Goal: Task Accomplishment & Management: Complete application form

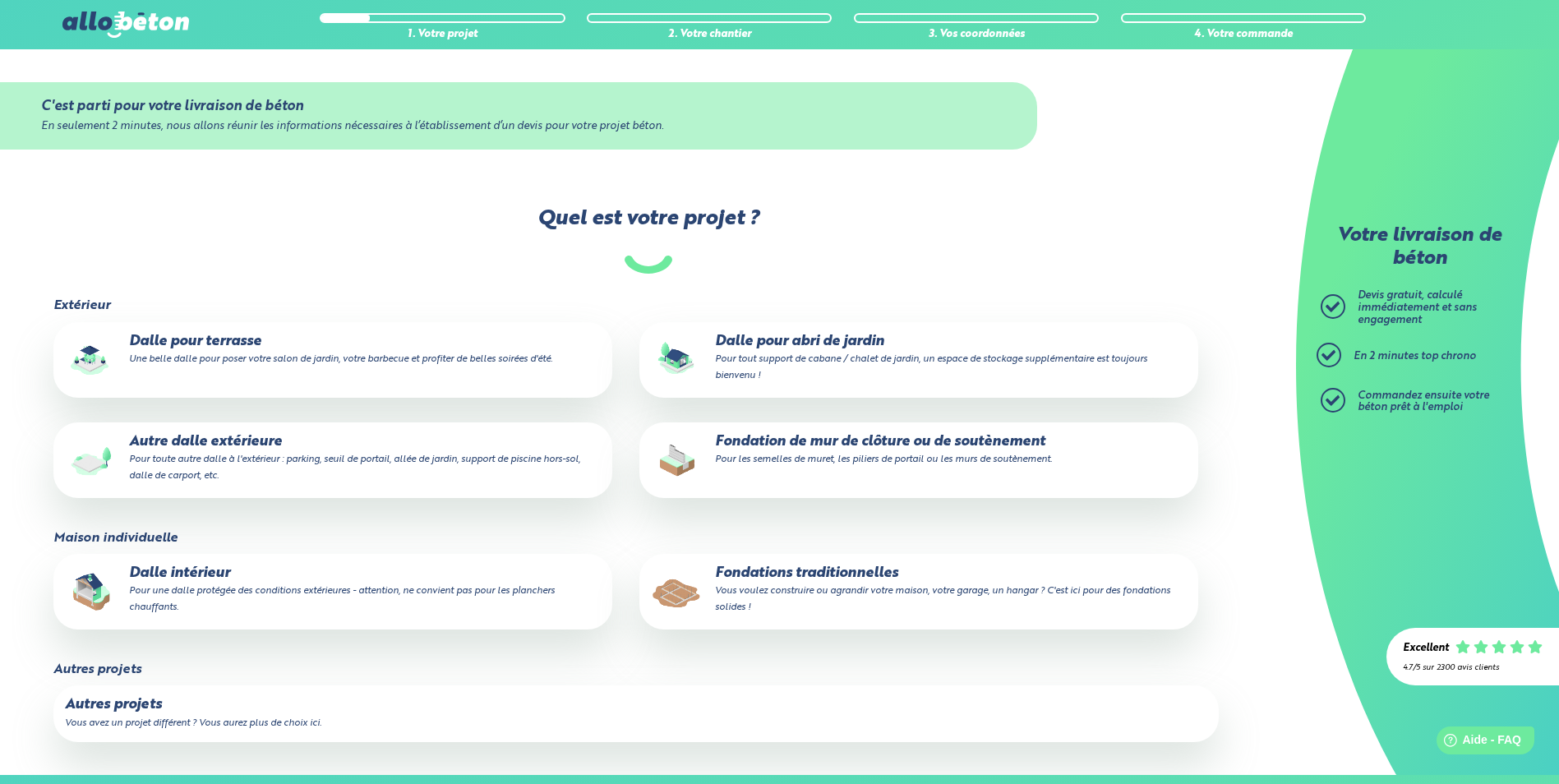
click at [158, 718] on small "Vous avez un projet différent ? Vous aurez plus de choix ici." at bounding box center [193, 723] width 256 height 10
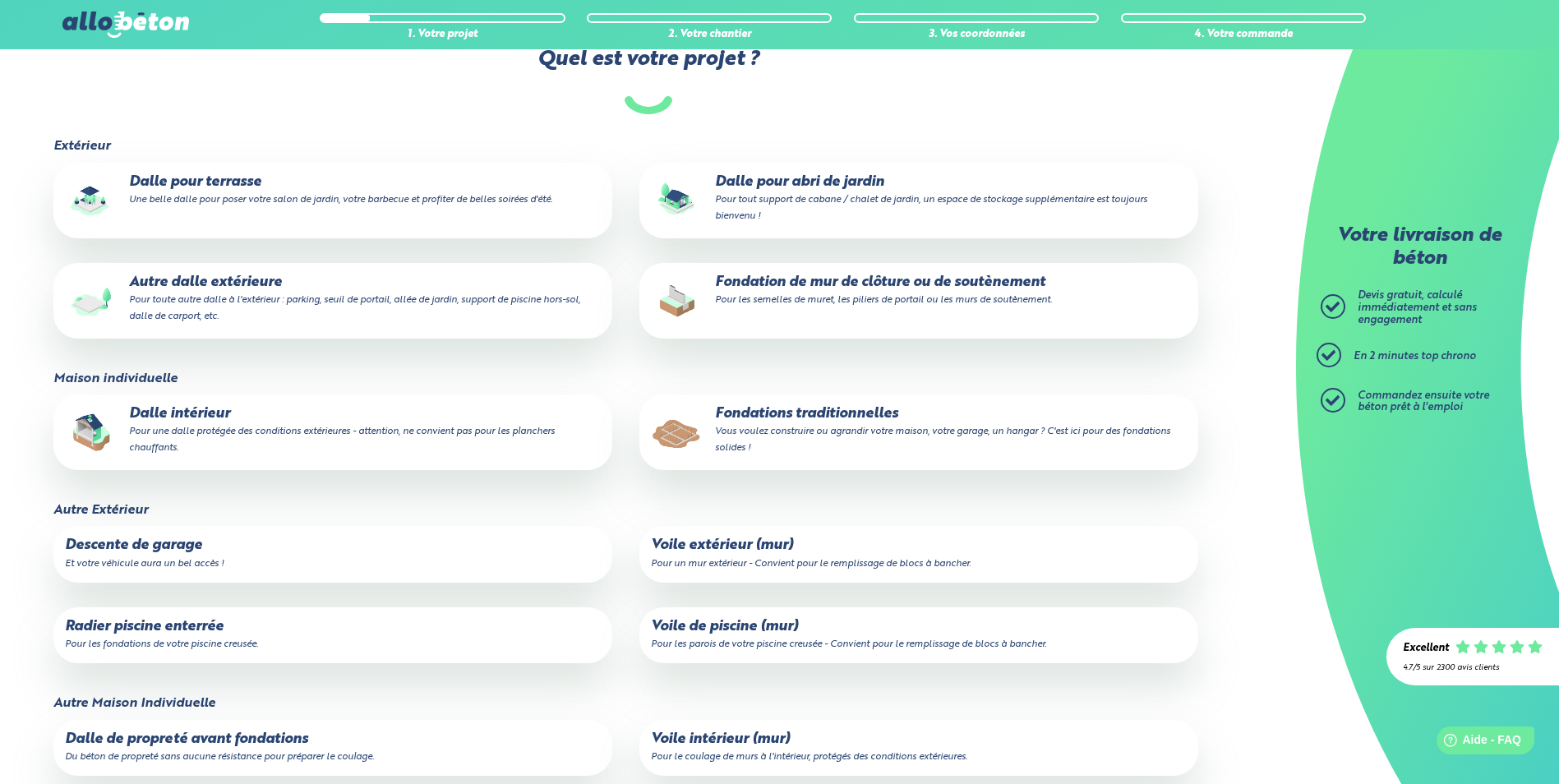
scroll to position [164, 0]
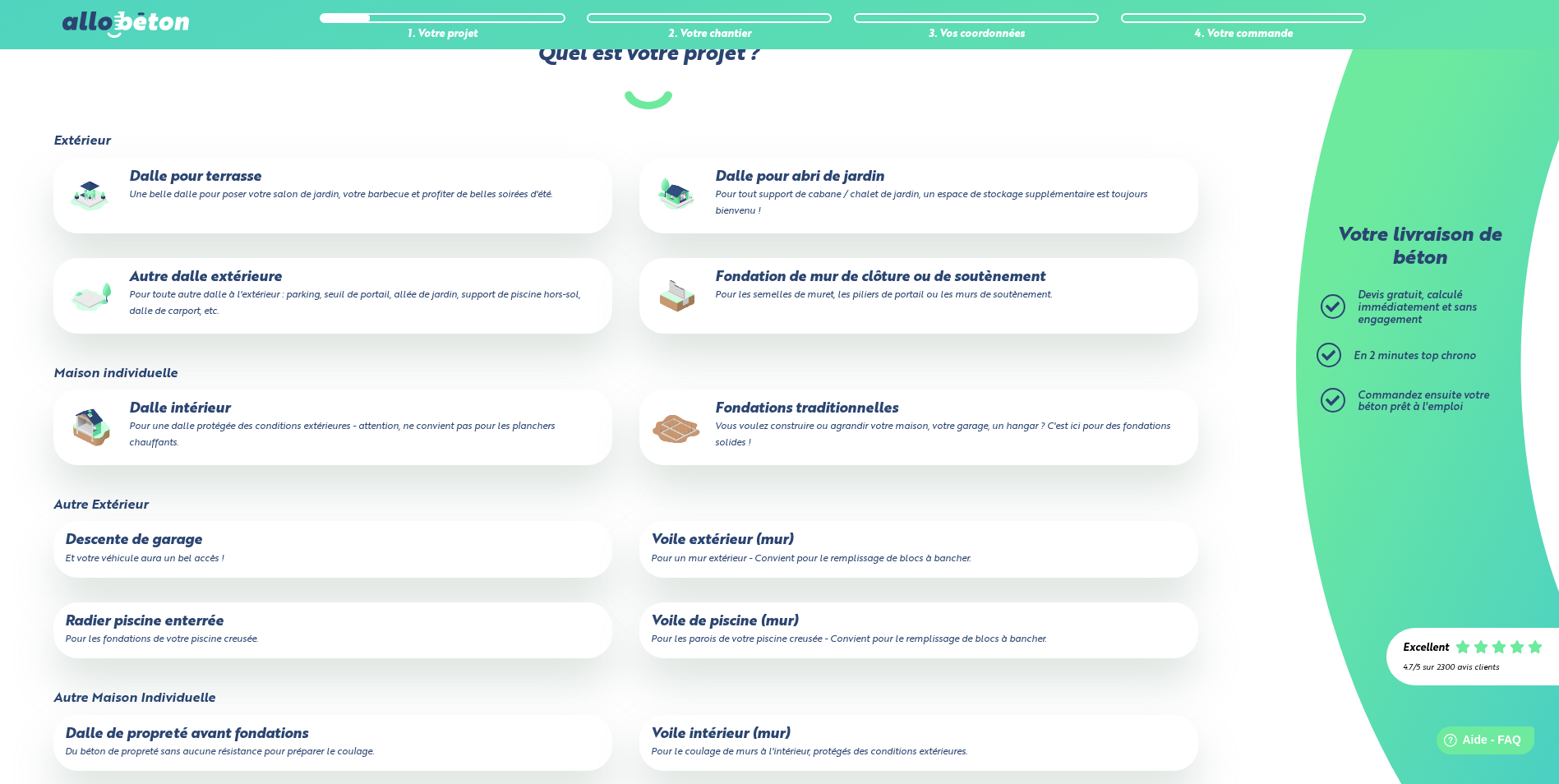
click at [726, 561] on small "Pour un mur extérieur - Convient pour le remplissage de blocs à bancher." at bounding box center [811, 559] width 320 height 10
click at [0, 0] on input "Voile extérieur (mur) Pour un mur extérieur - Convient pour le remplissage de b…" at bounding box center [0, 0] width 0 height 0
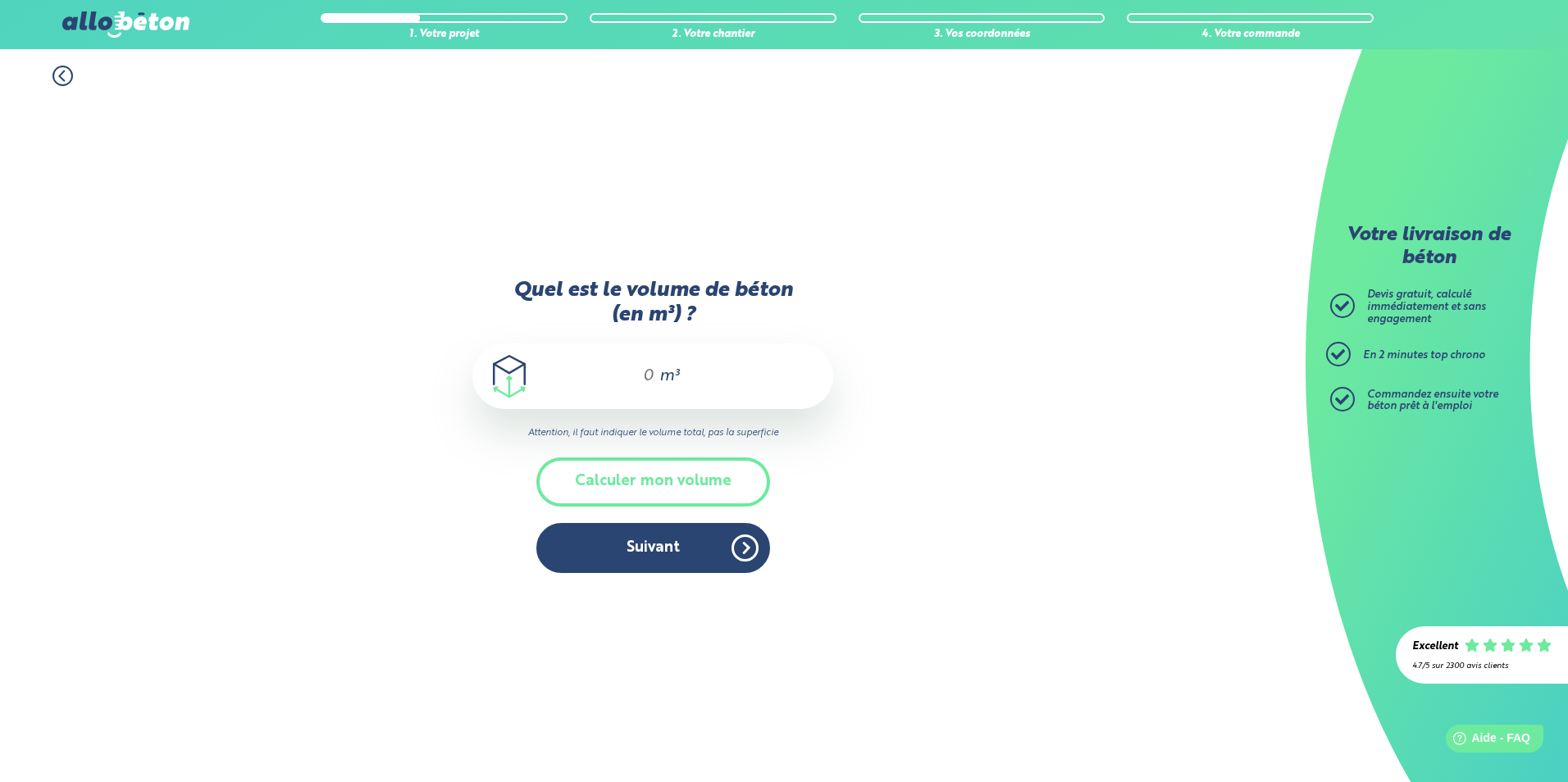
click at [650, 355] on div "m³" at bounding box center [652, 377] width 361 height 66
type input "5"
click at [750, 548] on button "Suivant" at bounding box center [653, 548] width 234 height 50
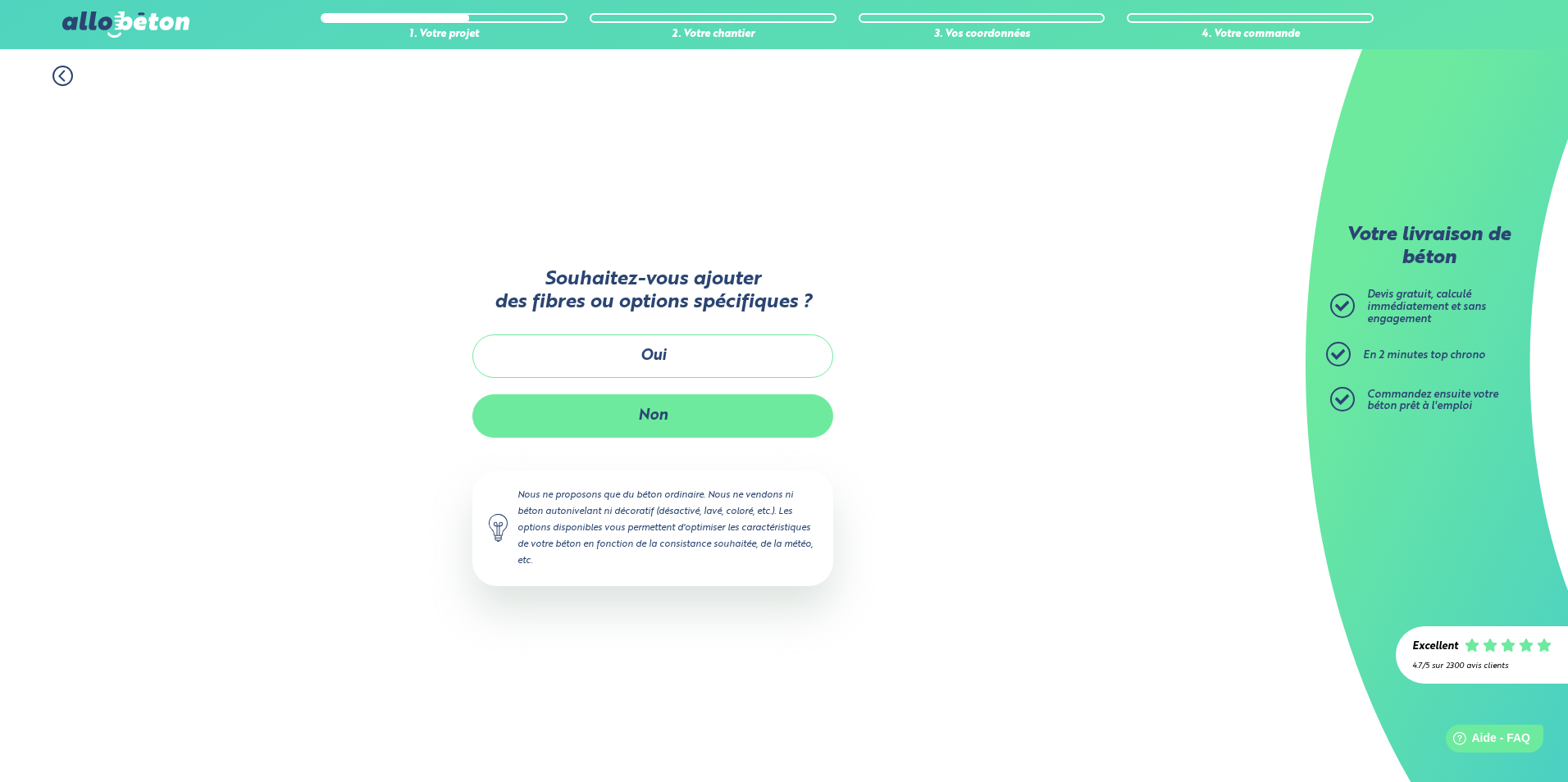
click at [670, 414] on button "Non" at bounding box center [652, 416] width 361 height 44
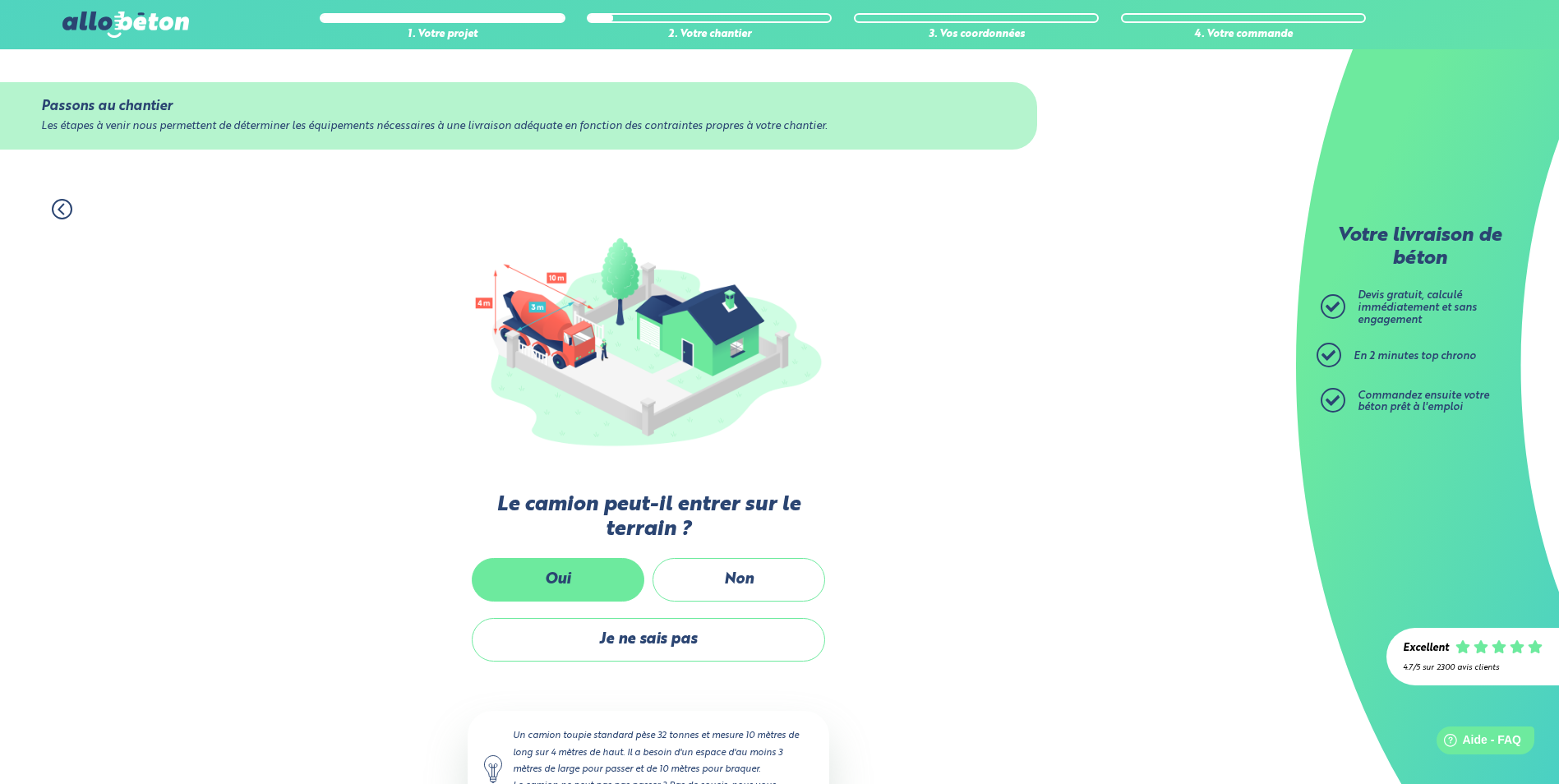
click at [608, 575] on label "Oui" at bounding box center [557, 580] width 172 height 44
click at [0, 0] on input "Oui" at bounding box center [0, 0] width 0 height 0
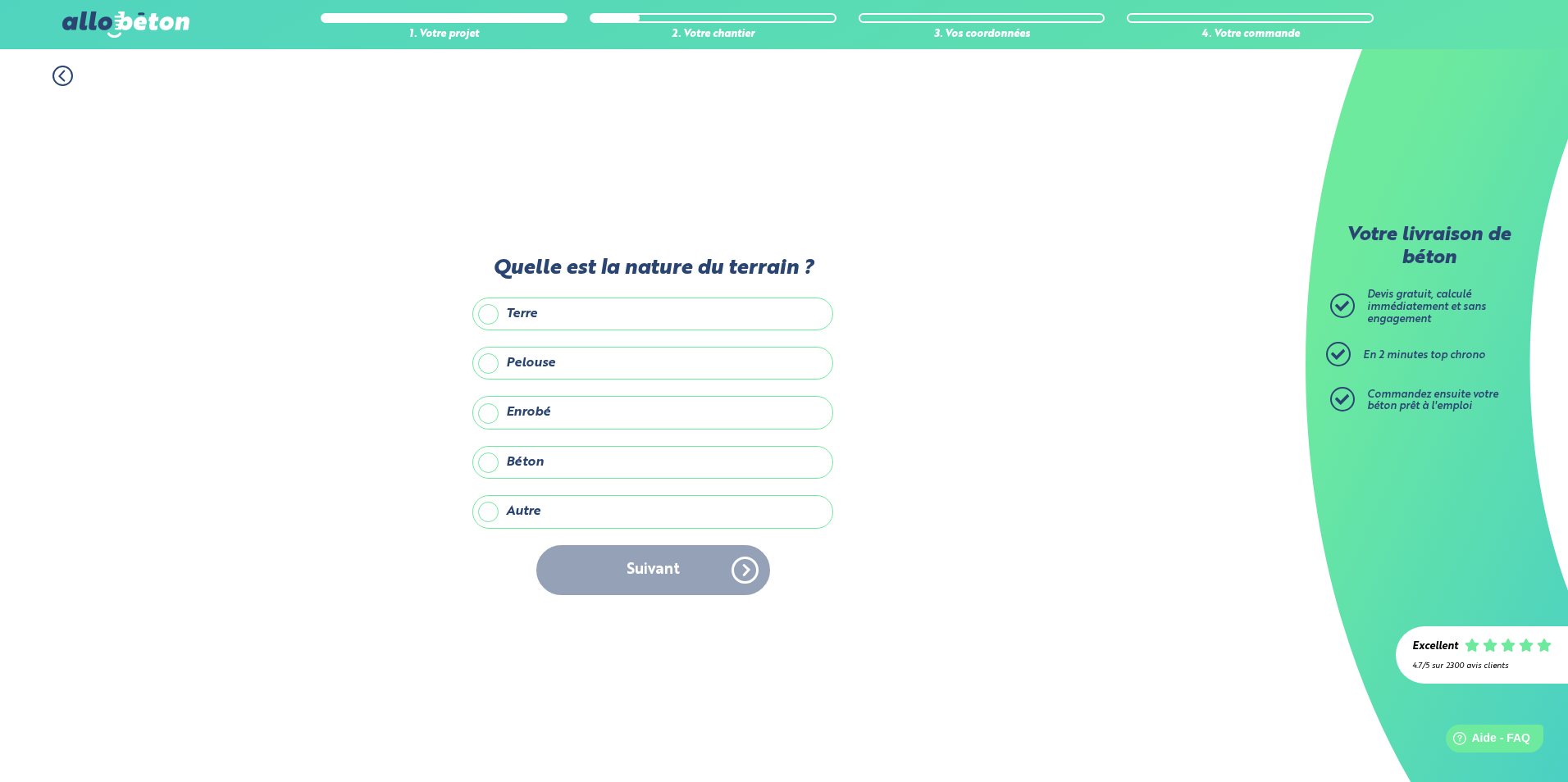
click at [493, 508] on label "Autre" at bounding box center [652, 511] width 361 height 33
click at [0, 0] on input "Autre" at bounding box center [0, 0] width 0 height 0
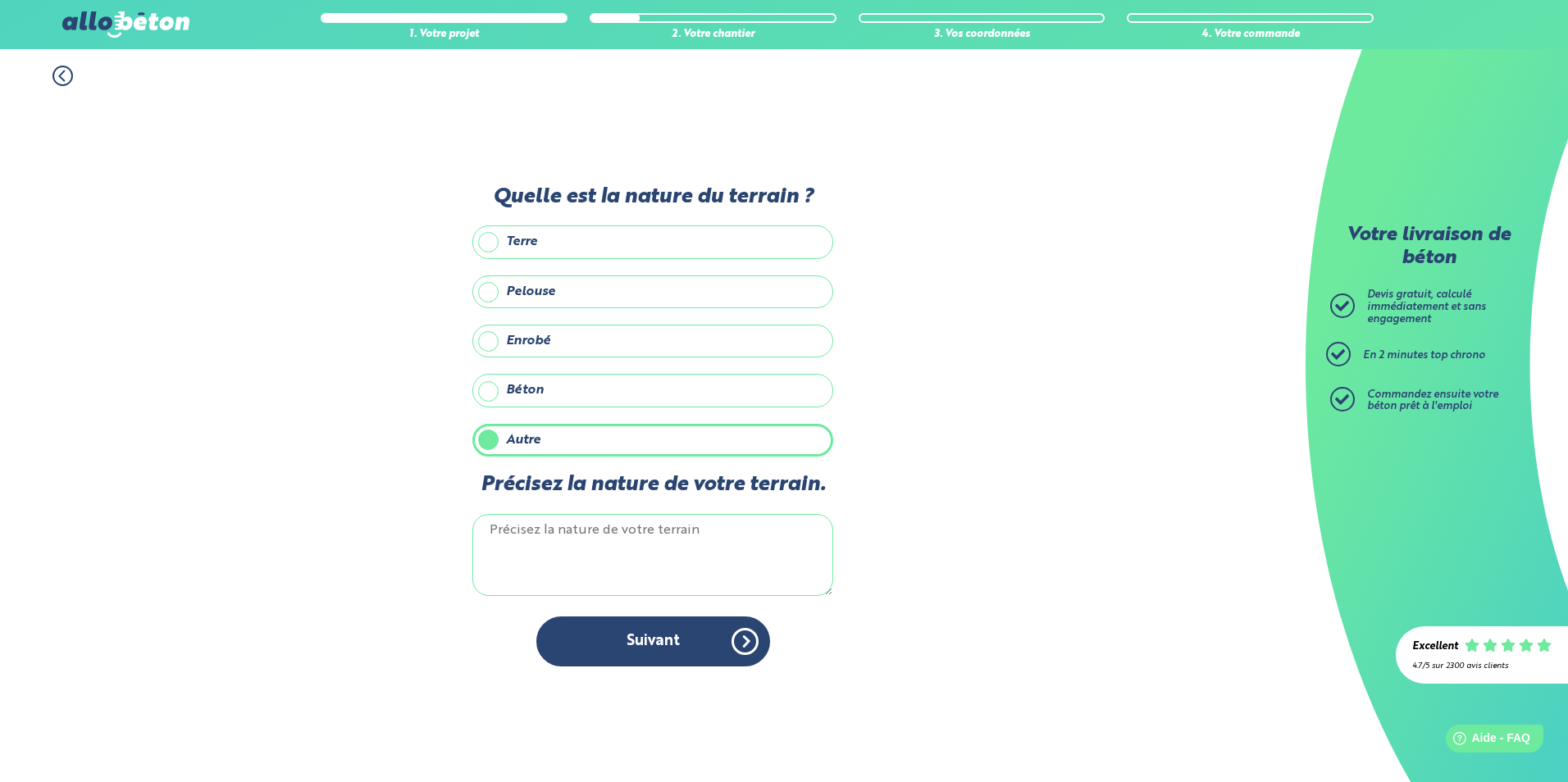
click at [503, 539] on textarea "Précisez la nature de votre terrain." at bounding box center [652, 555] width 361 height 82
type textarea "empierrer (cours de ferme)"
click at [631, 641] on button "Suivant" at bounding box center [653, 641] width 234 height 50
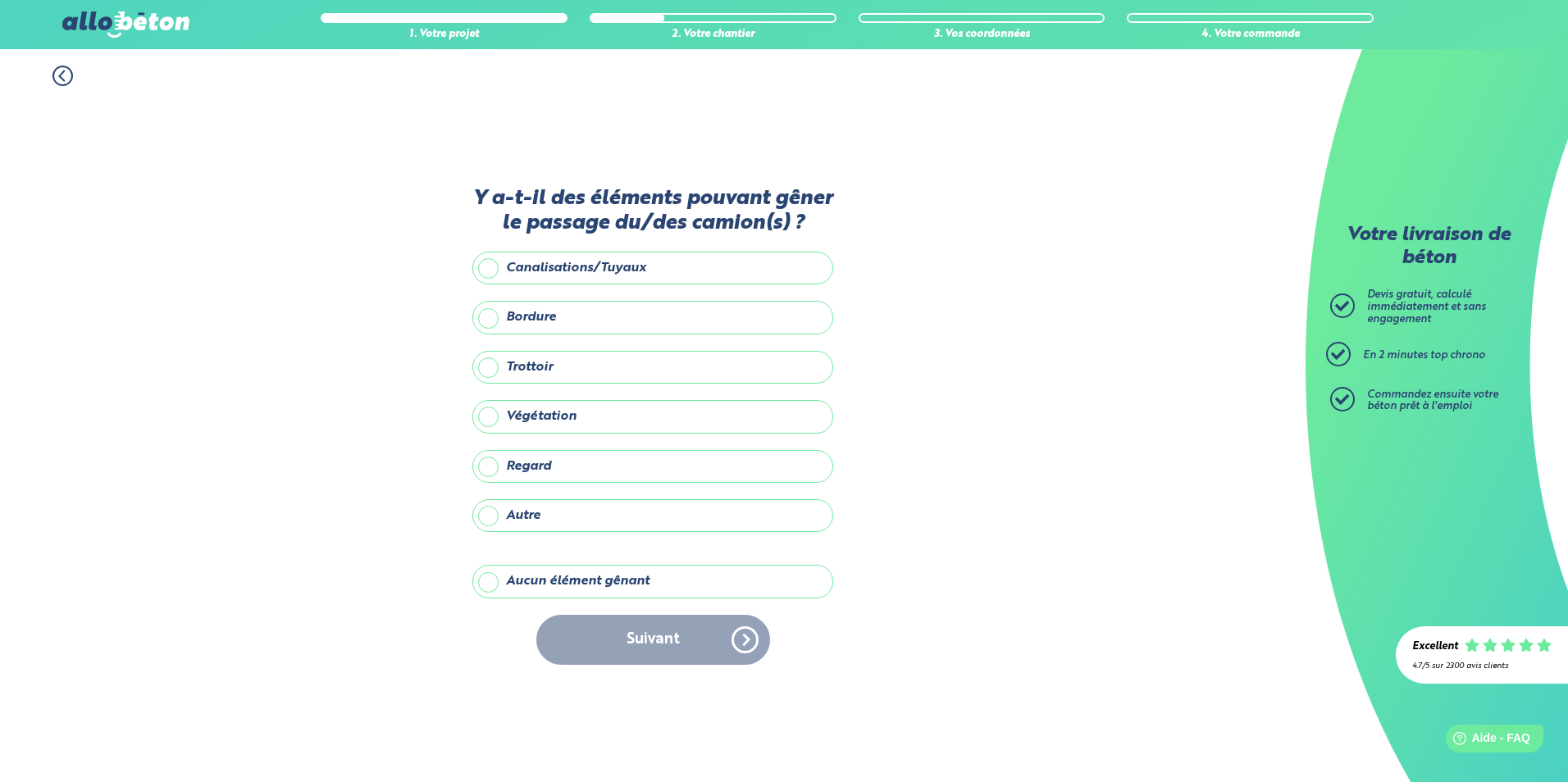
click at [494, 586] on label "Aucun élément gênant" at bounding box center [652, 581] width 361 height 33
click at [0, 0] on input "Aucun élément gênant" at bounding box center [0, 0] width 0 height 0
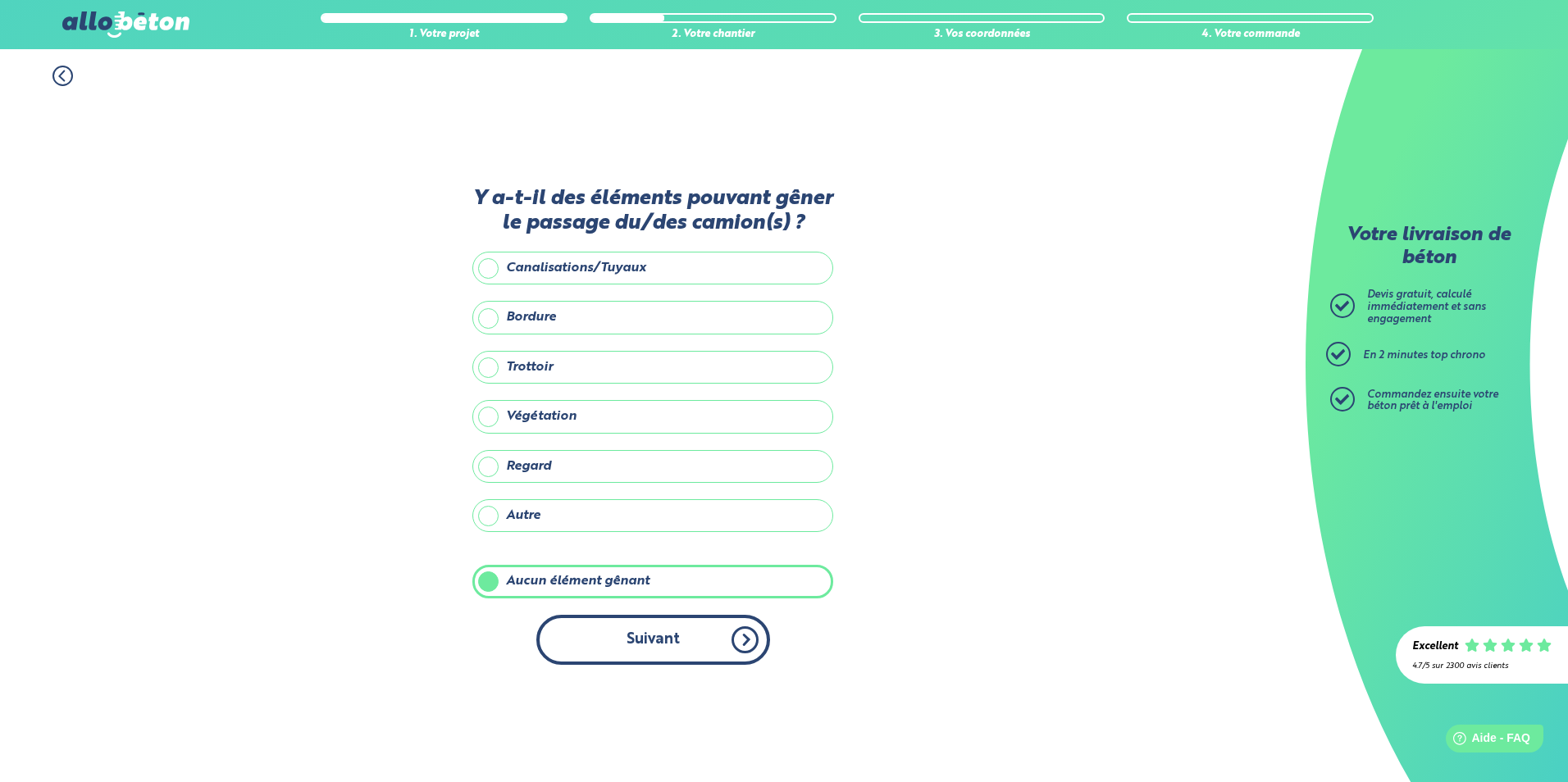
click at [690, 647] on button "Suivant" at bounding box center [653, 640] width 234 height 50
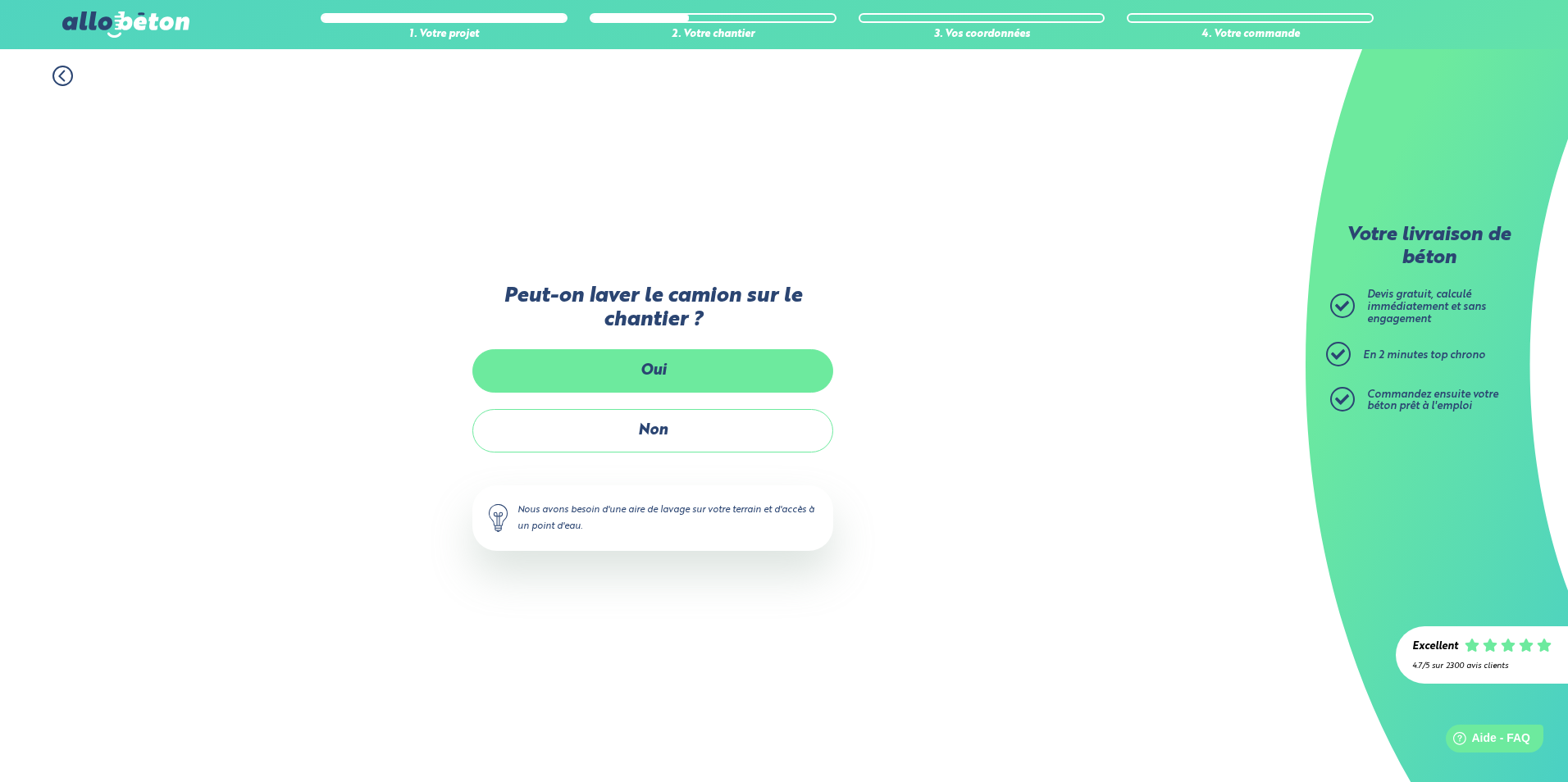
click at [671, 371] on label "Oui" at bounding box center [652, 371] width 361 height 44
click at [0, 0] on input "Oui" at bounding box center [0, 0] width 0 height 0
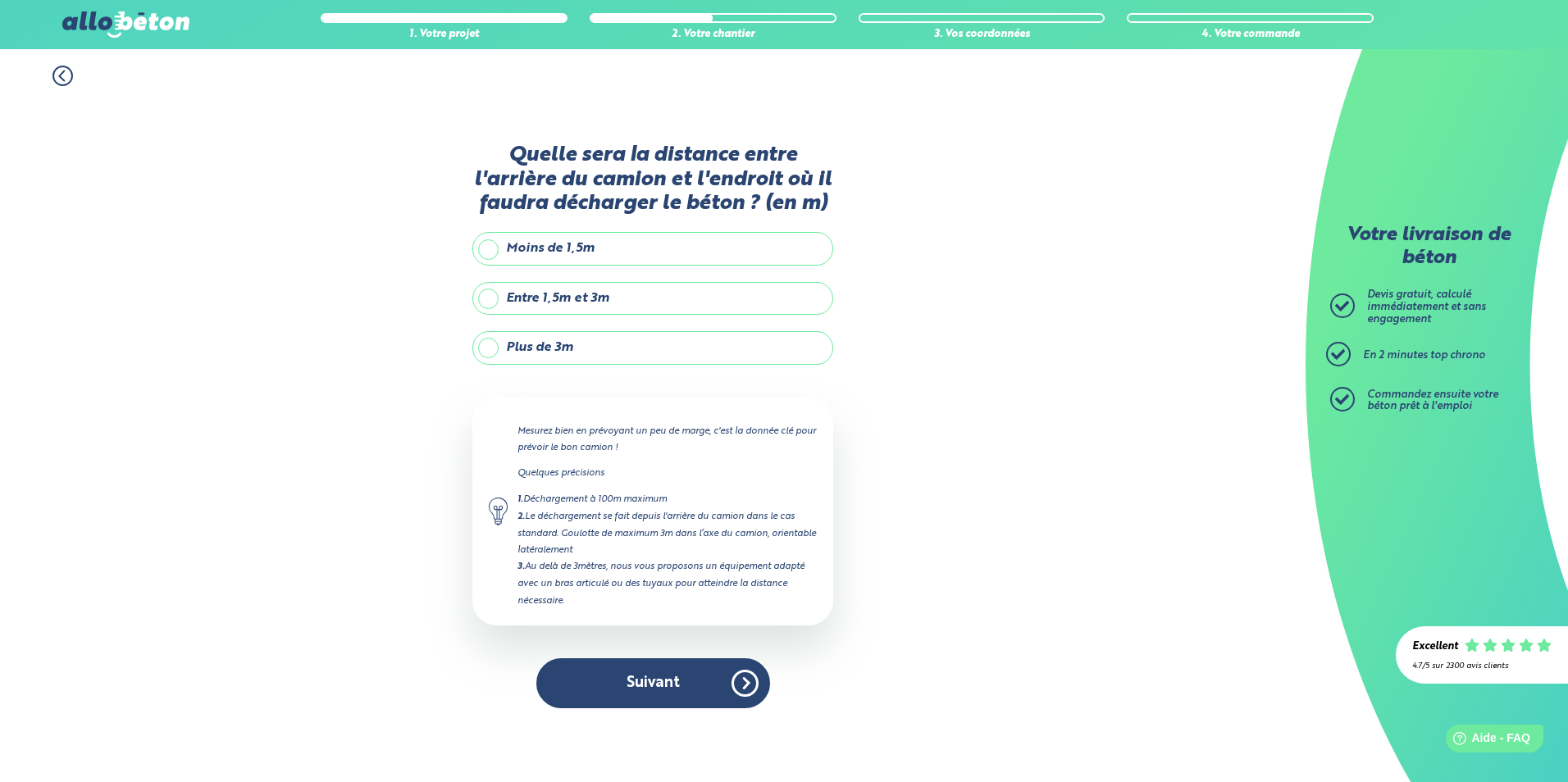
click at [569, 347] on label "Plus de 3m" at bounding box center [652, 348] width 361 height 33
click at [0, 0] on input "Plus de 3m" at bounding box center [0, 0] width 0 height 0
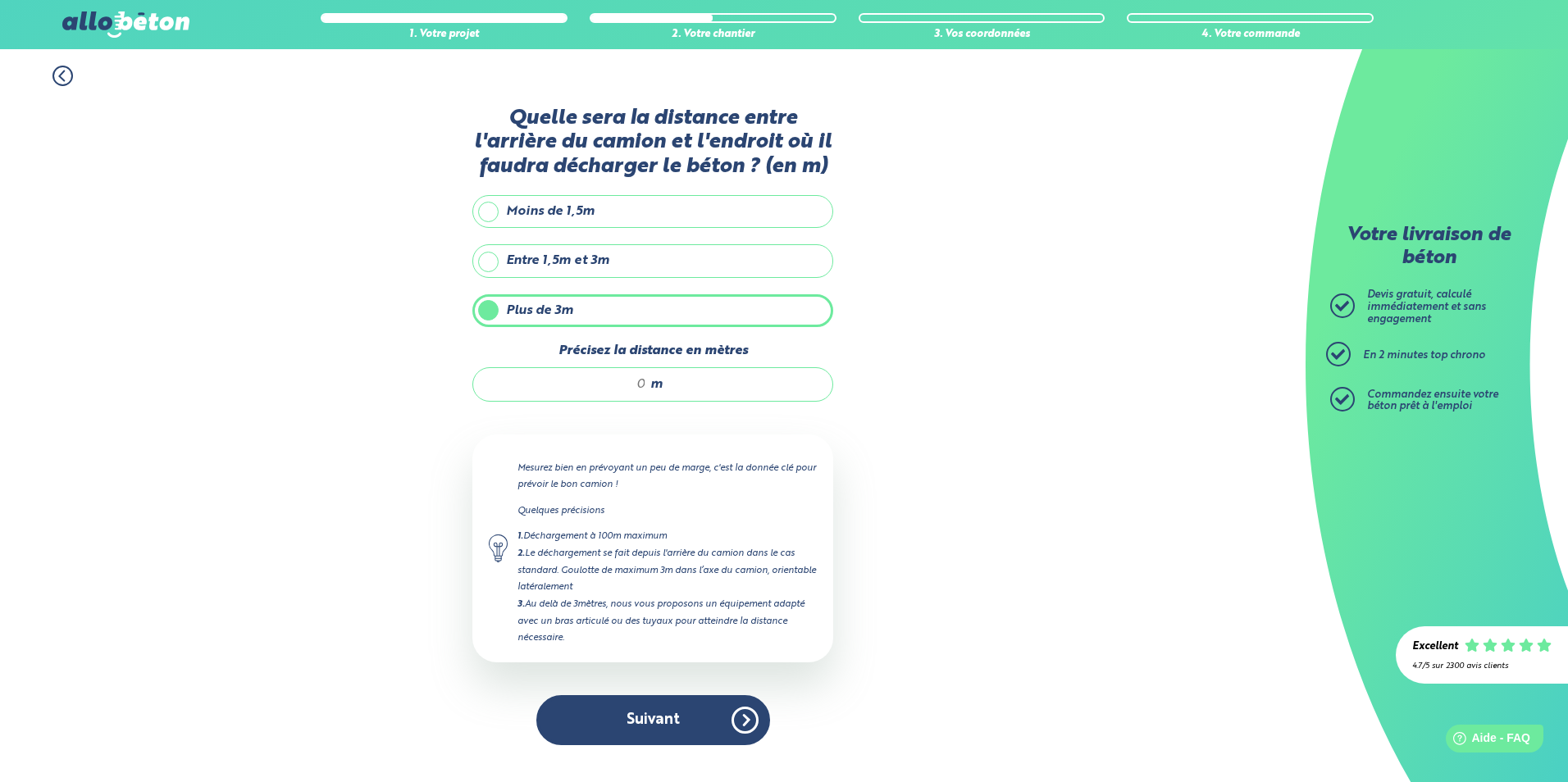
click at [609, 394] on div "m" at bounding box center [652, 385] width 361 height 35
type input "4"
type input "6"
click at [687, 721] on button "Suivant" at bounding box center [653, 720] width 234 height 50
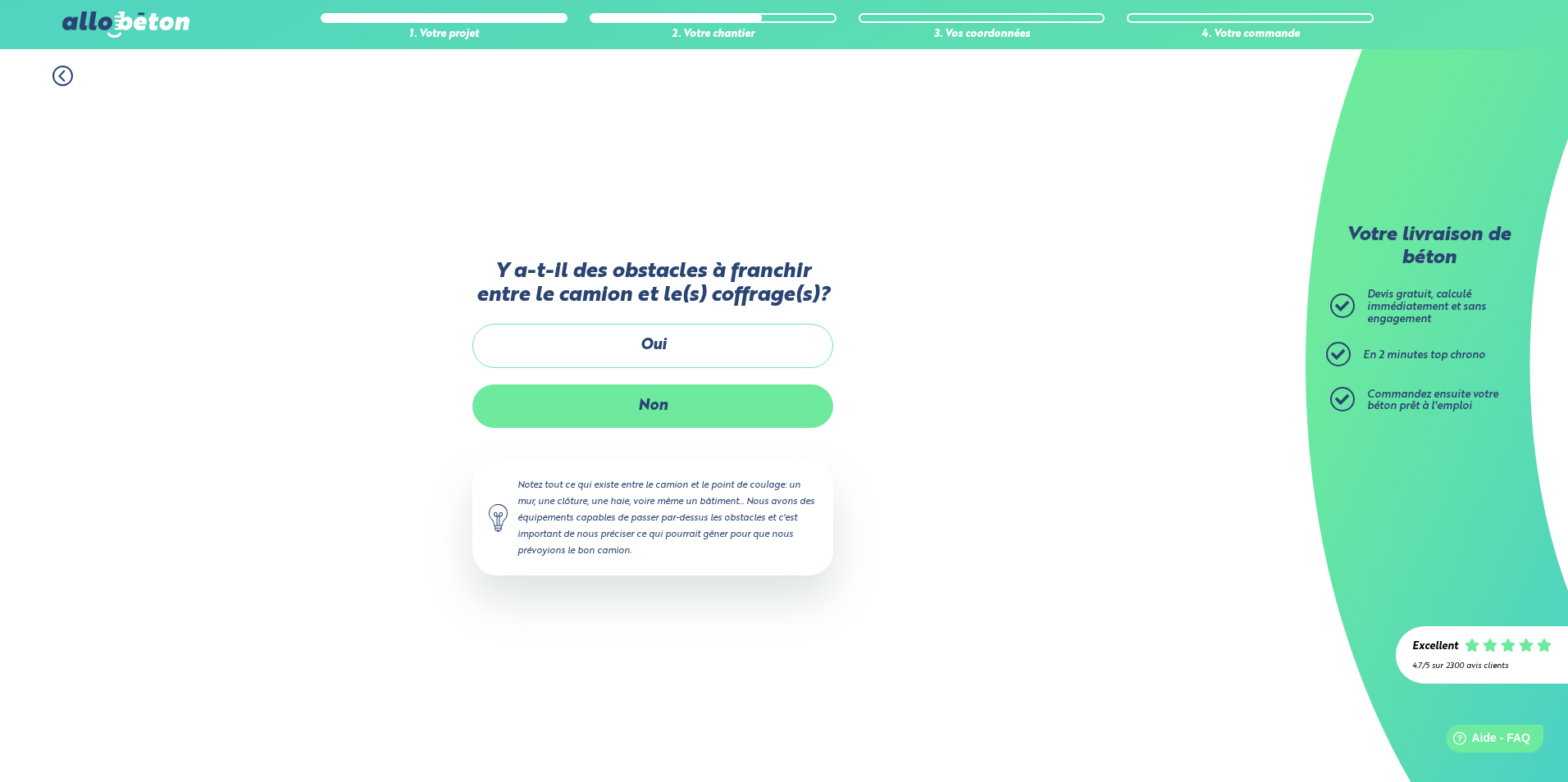
click at [625, 395] on label "Non" at bounding box center [652, 406] width 361 height 44
click at [0, 0] on input "Non" at bounding box center [0, 0] width 0 height 0
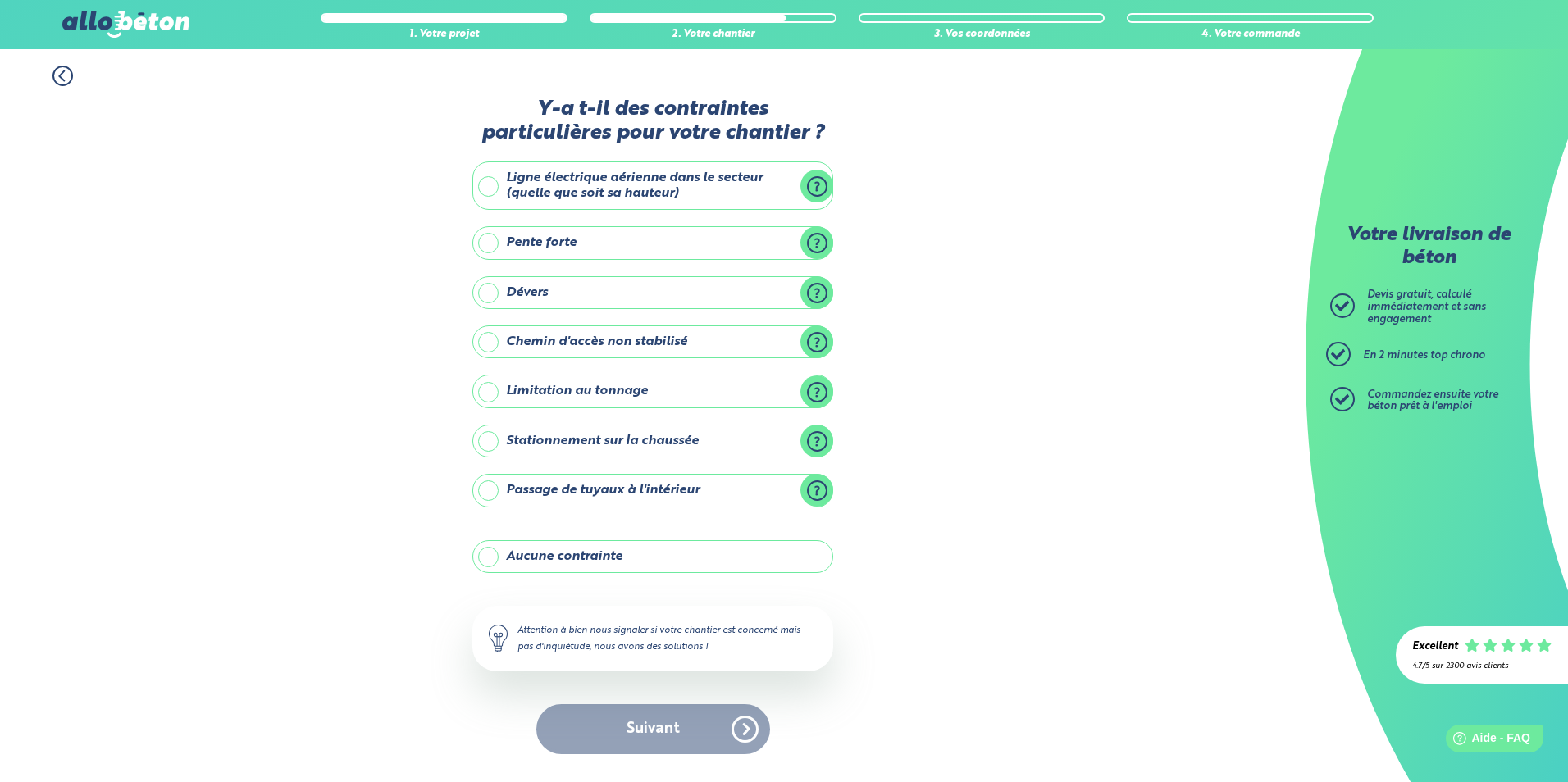
click at [496, 556] on label "Aucune contrainte" at bounding box center [652, 557] width 361 height 33
click at [0, 0] on input "Aucune contrainte" at bounding box center [0, 0] width 0 height 0
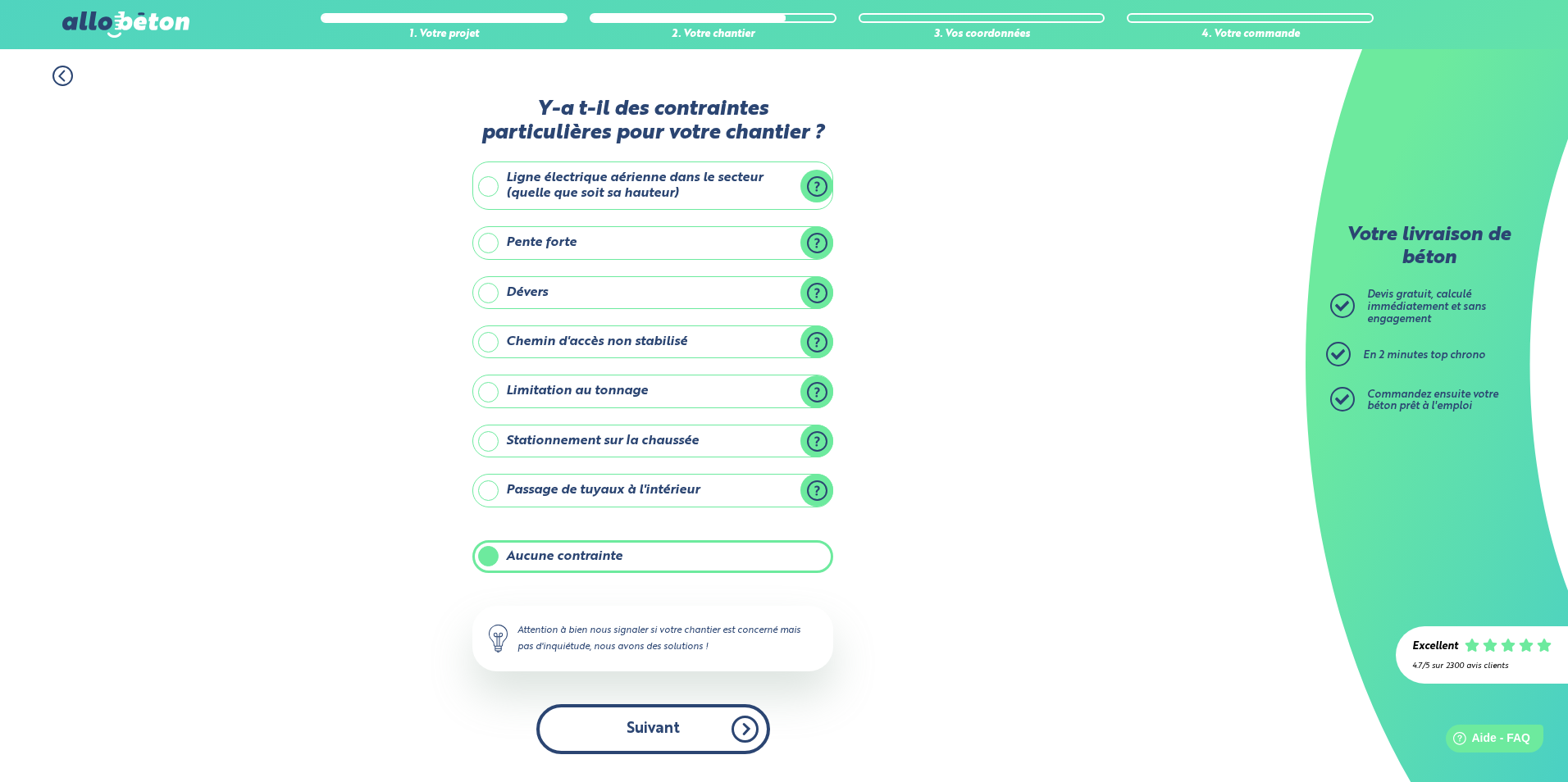
click at [675, 750] on button "Suivant" at bounding box center [653, 729] width 234 height 50
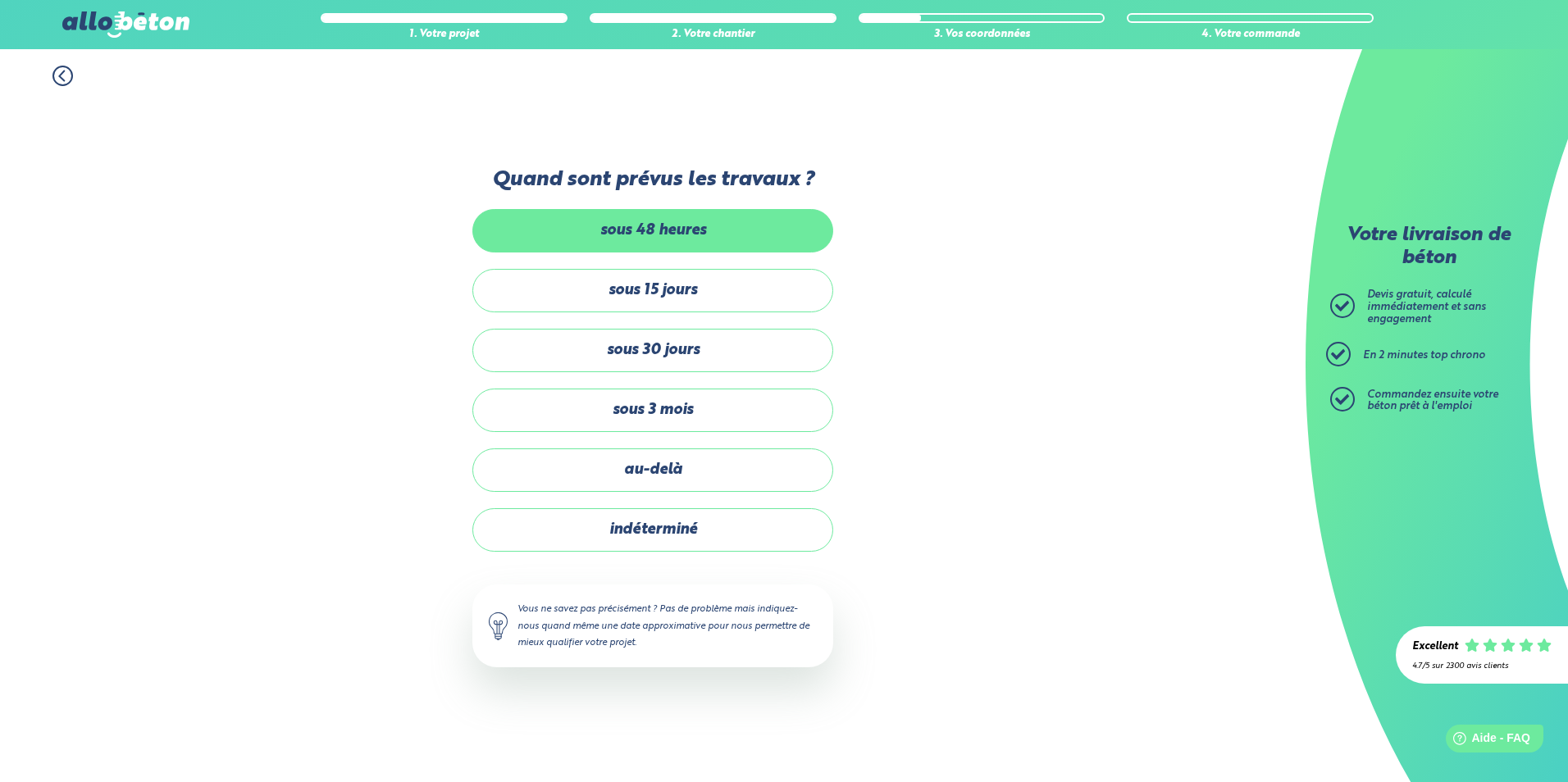
click at [590, 233] on label "sous 48 heures" at bounding box center [652, 230] width 361 height 44
click at [0, 0] on input "sous 48 heures" at bounding box center [0, 0] width 0 height 0
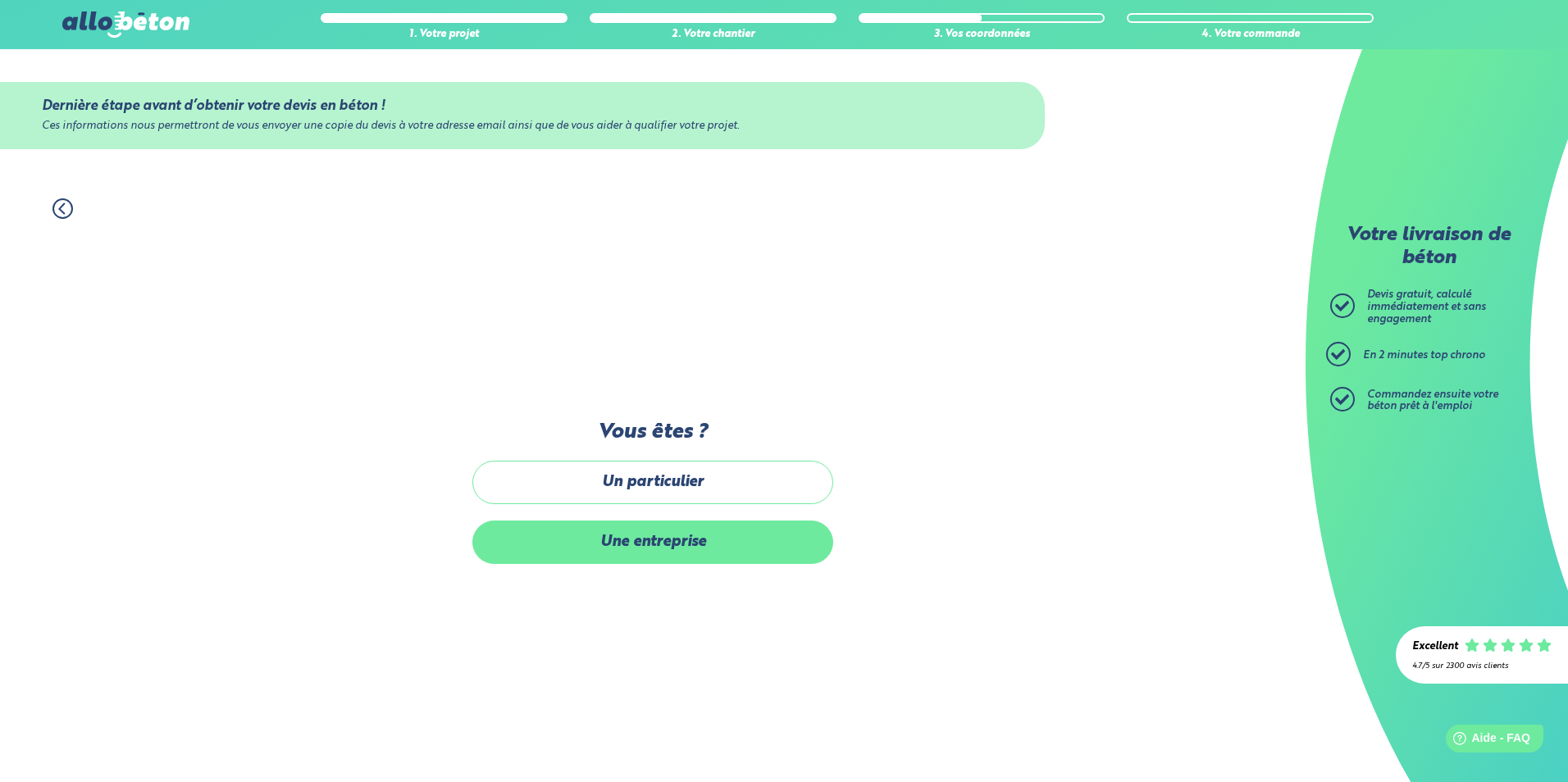
click at [634, 546] on label "Une entreprise" at bounding box center [652, 542] width 361 height 44
click at [0, 0] on input "Une entreprise" at bounding box center [0, 0] width 0 height 0
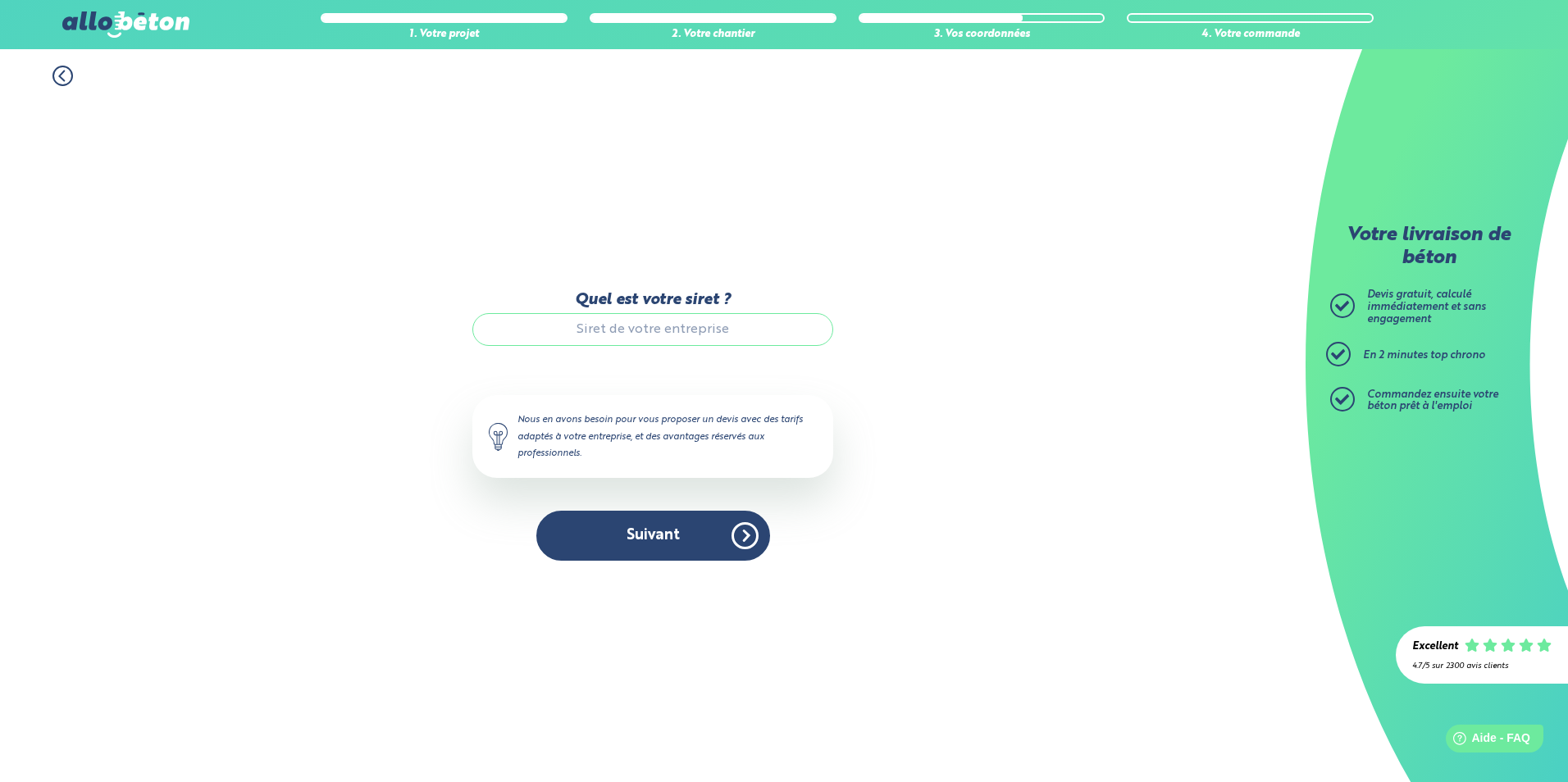
click at [576, 313] on input "Quel est votre siret ?" at bounding box center [652, 330] width 361 height 33
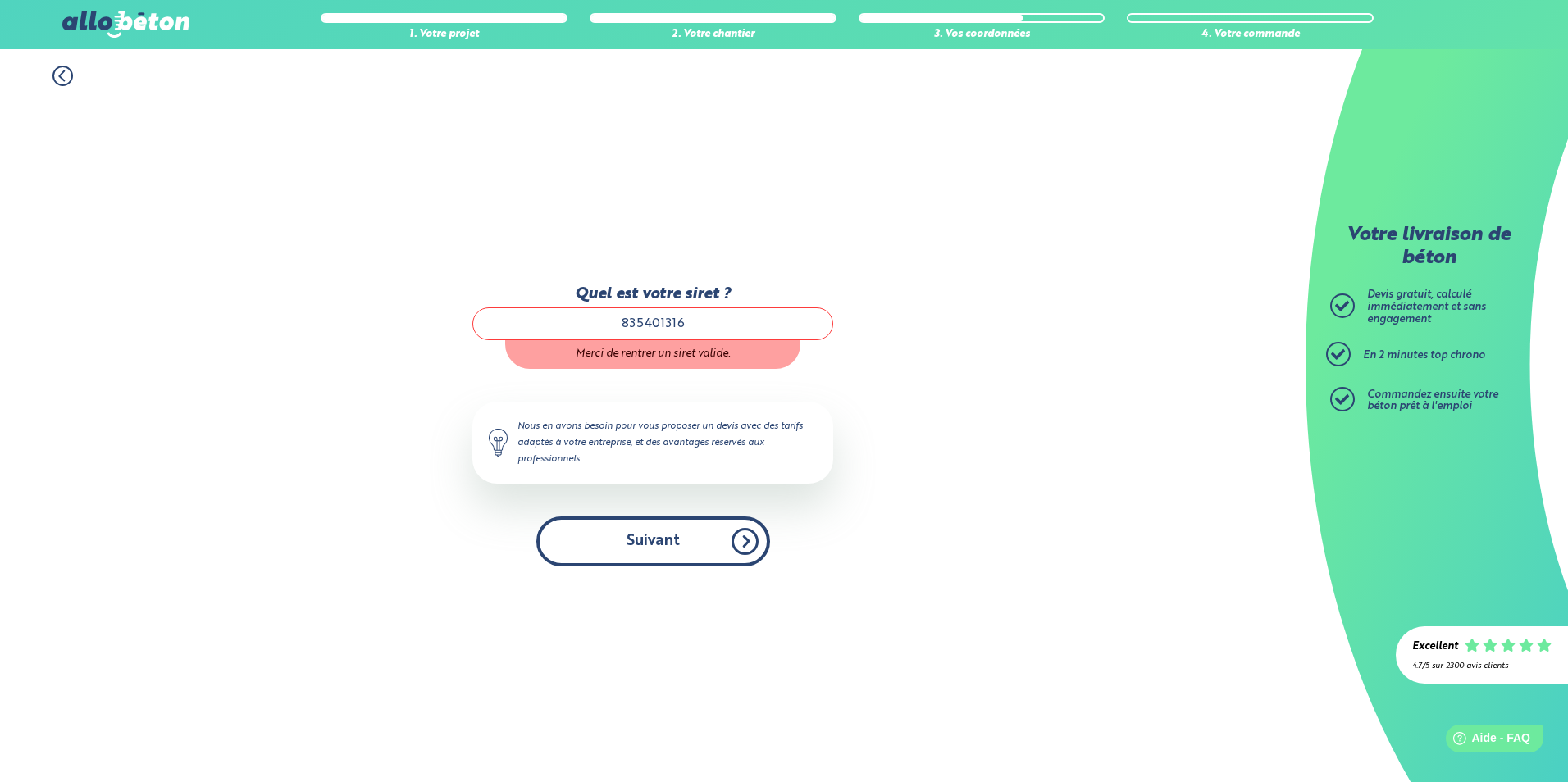
click at [669, 533] on button "Suivant" at bounding box center [653, 541] width 234 height 50
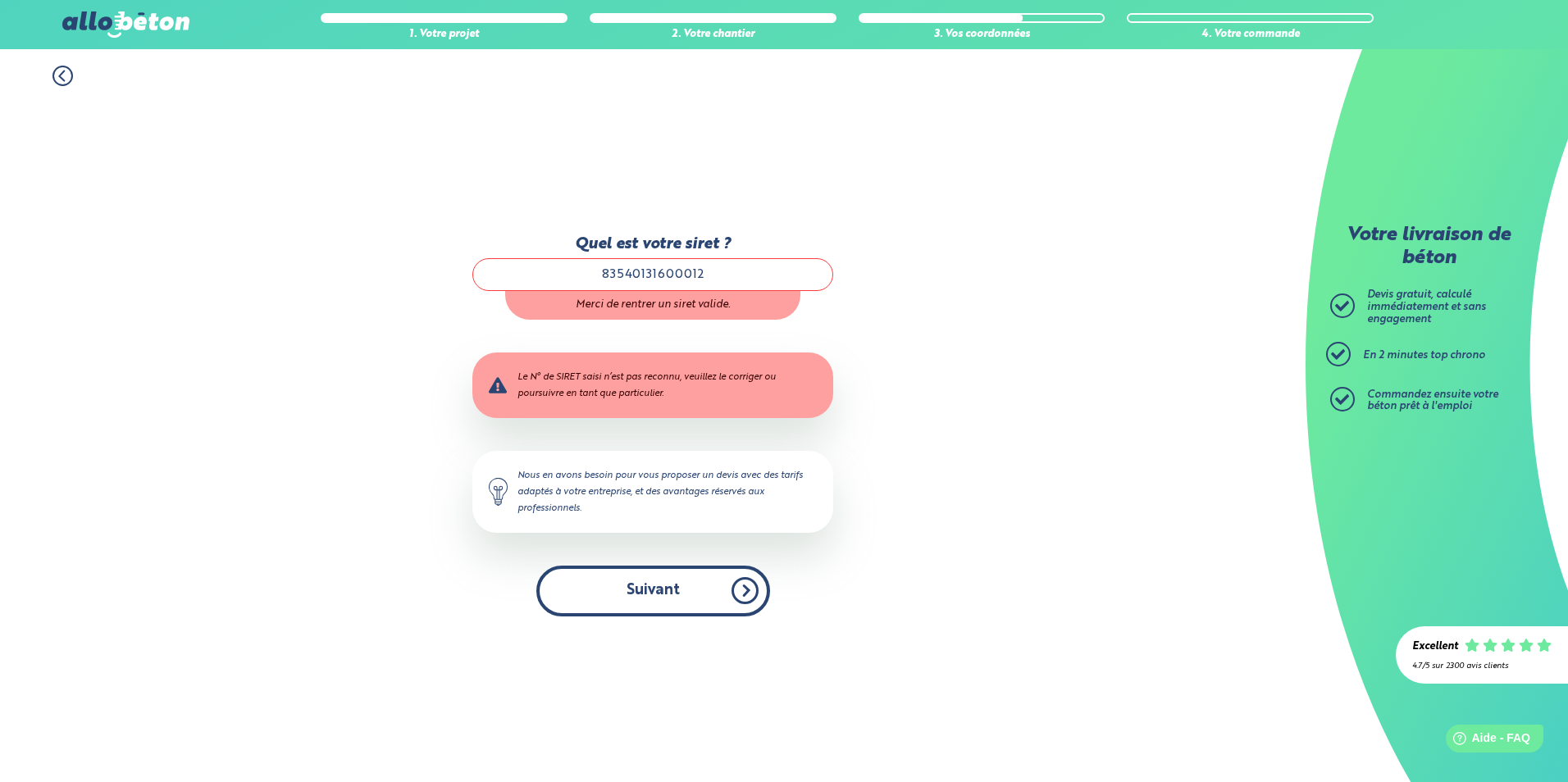
type input "83540131600012"
click at [720, 581] on button "Suivant" at bounding box center [653, 590] width 234 height 50
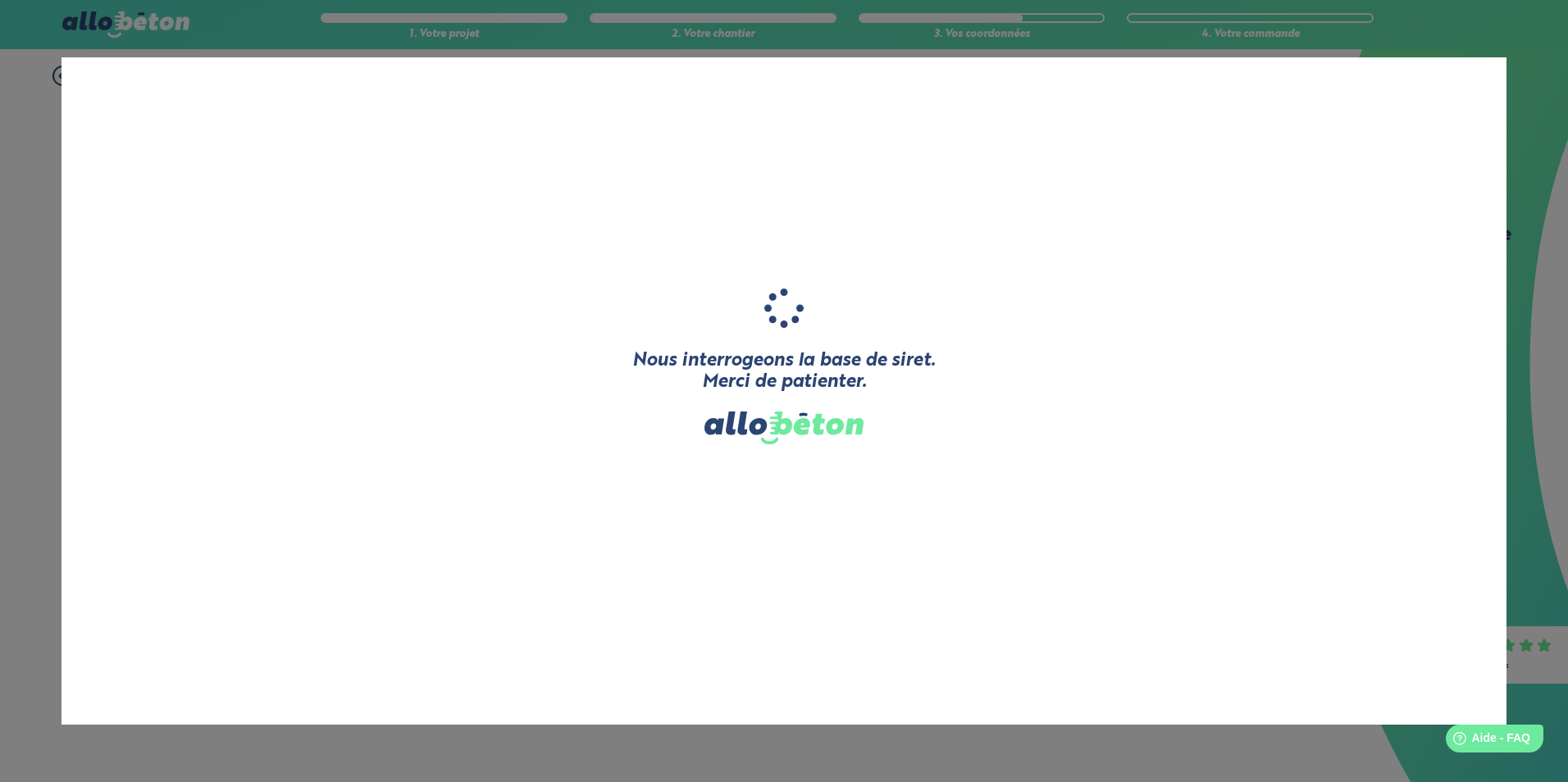
type input "JLG-TP"
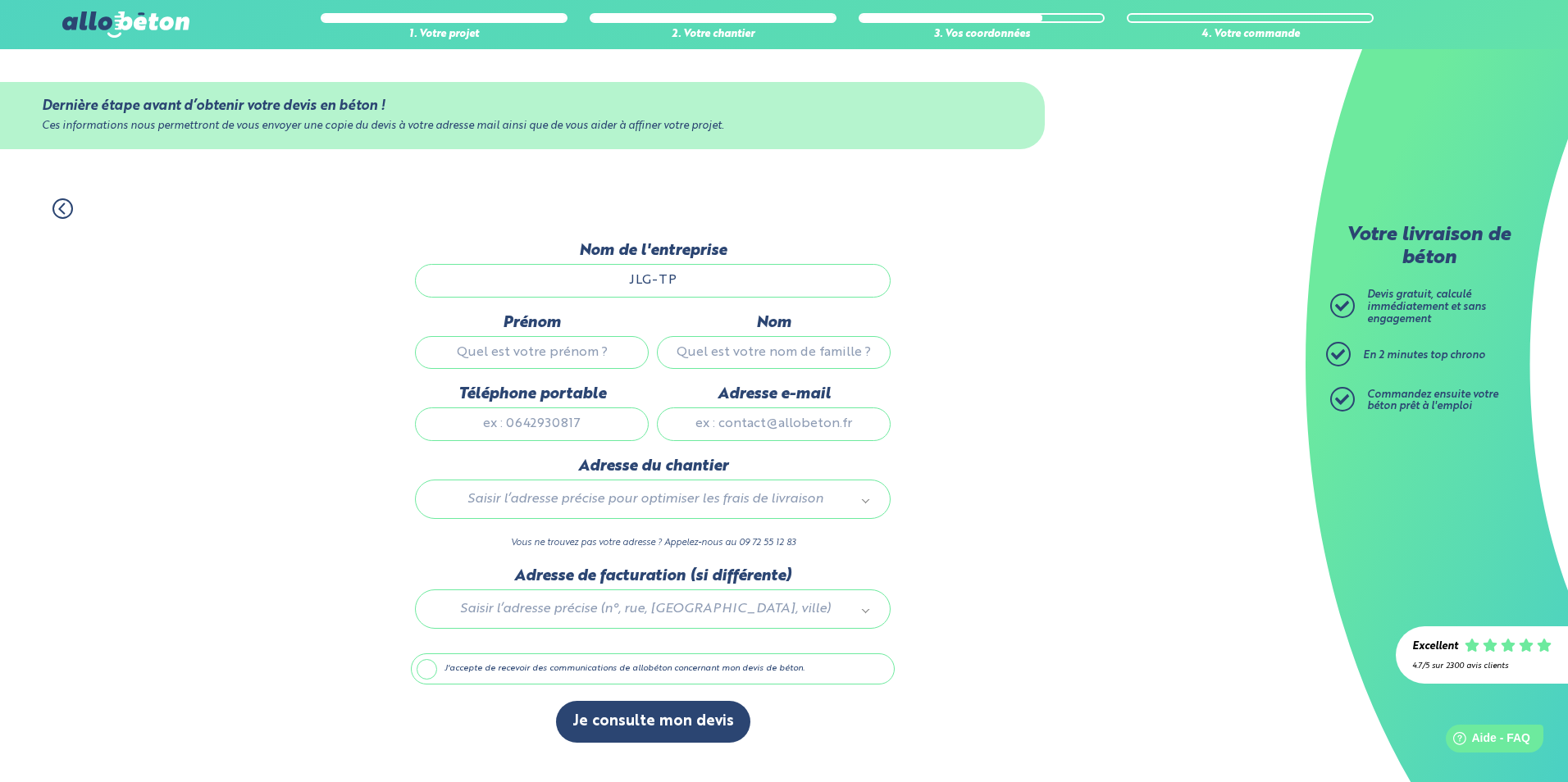
click at [565, 358] on input "Prénom" at bounding box center [531, 353] width 234 height 33
type input "Jean Luc"
type input "Gillard"
type input "0771735979"
type input "jlgillard@live.fr"
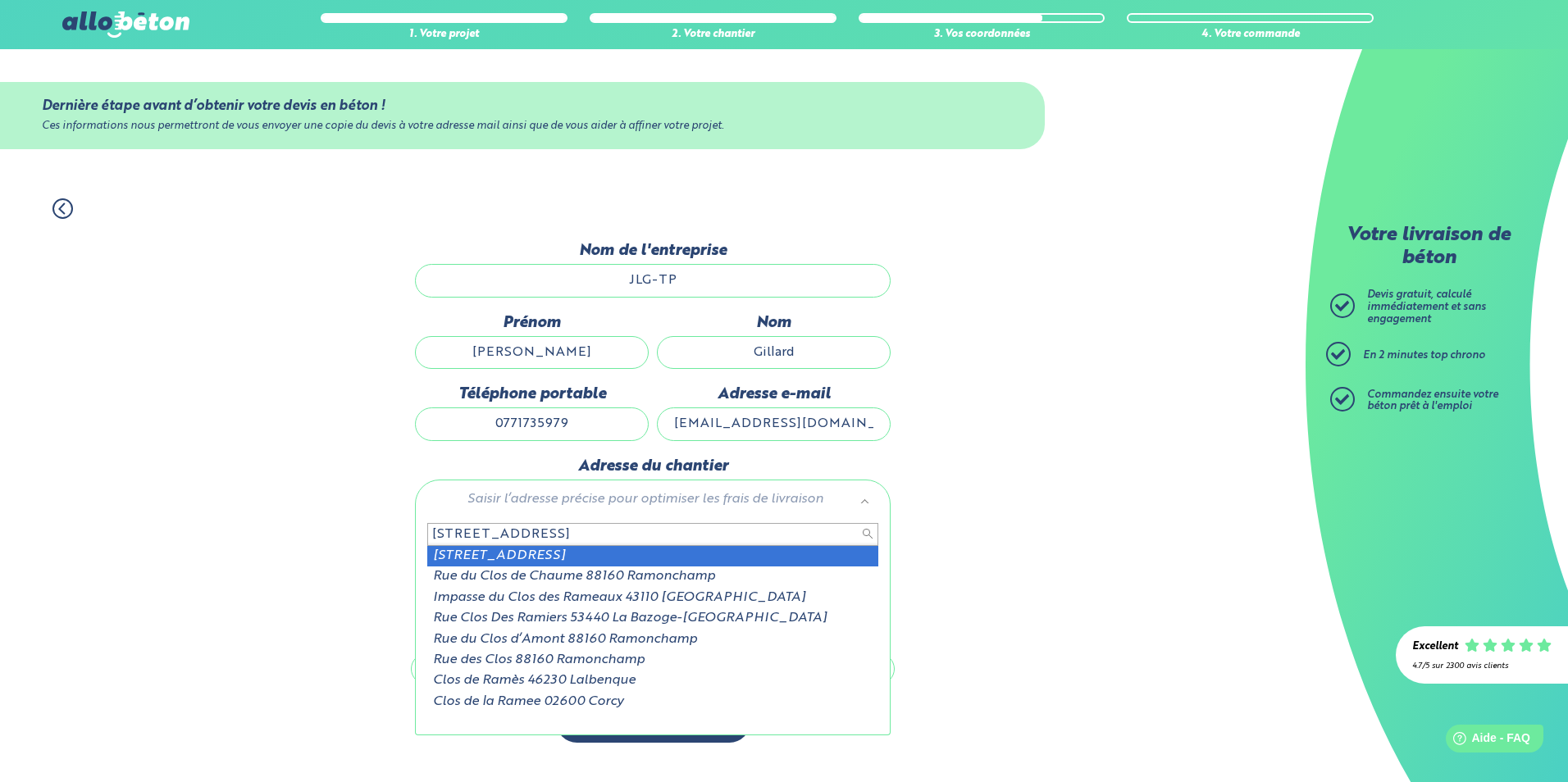
type input "37 bis rue du clos de rame"
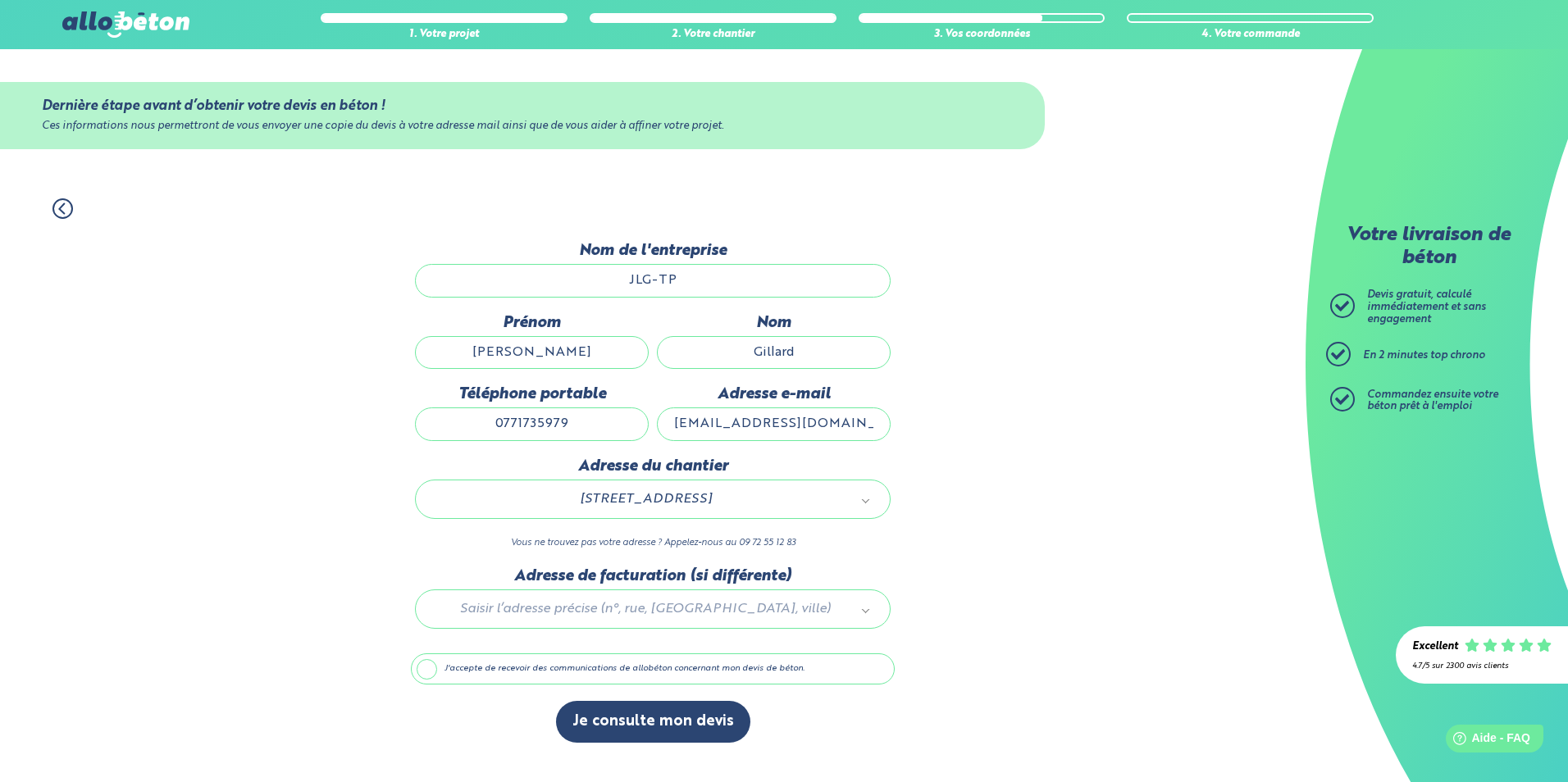
click at [589, 604] on div at bounding box center [653, 606] width 484 height 78
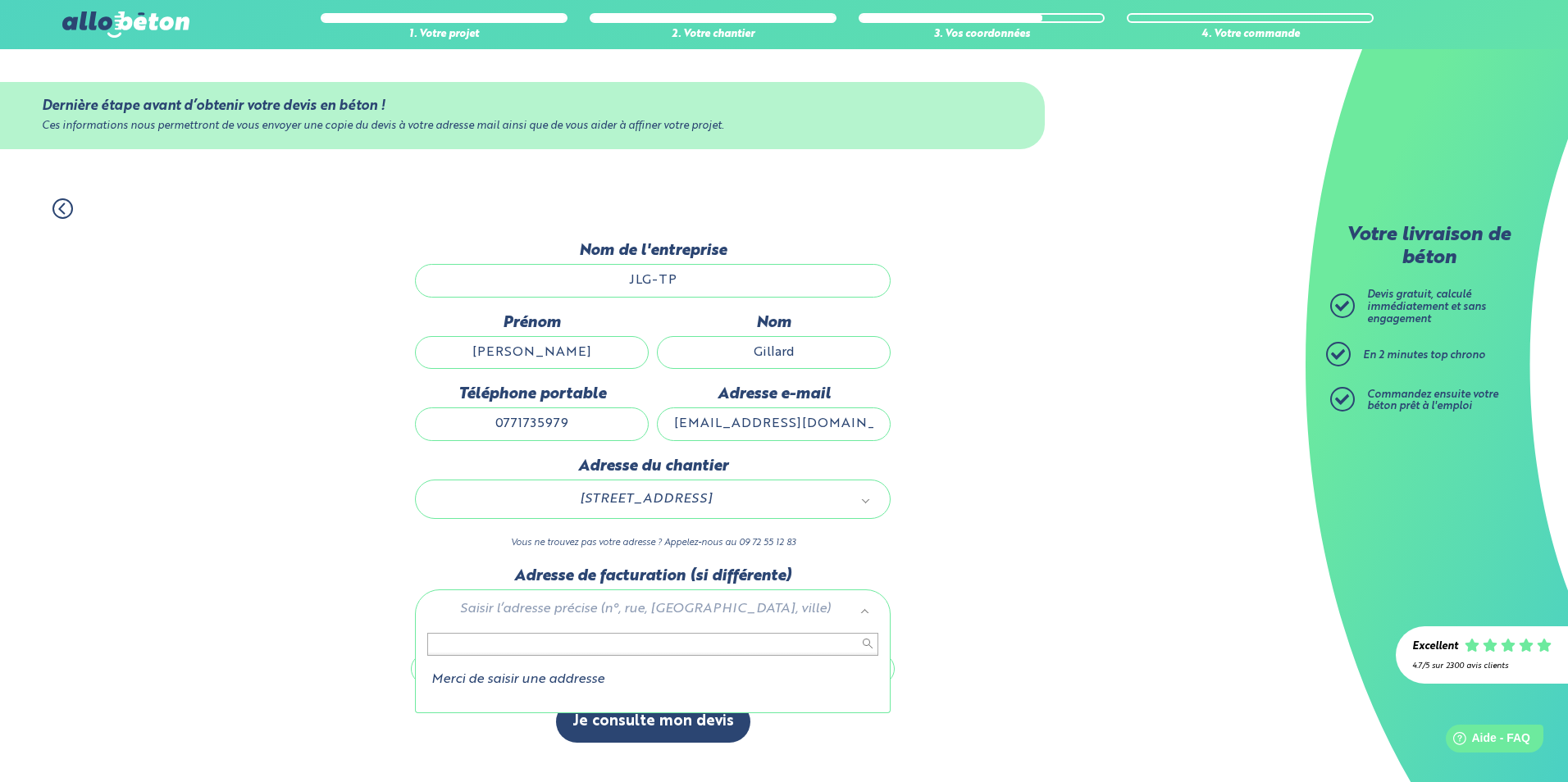
type input "2"
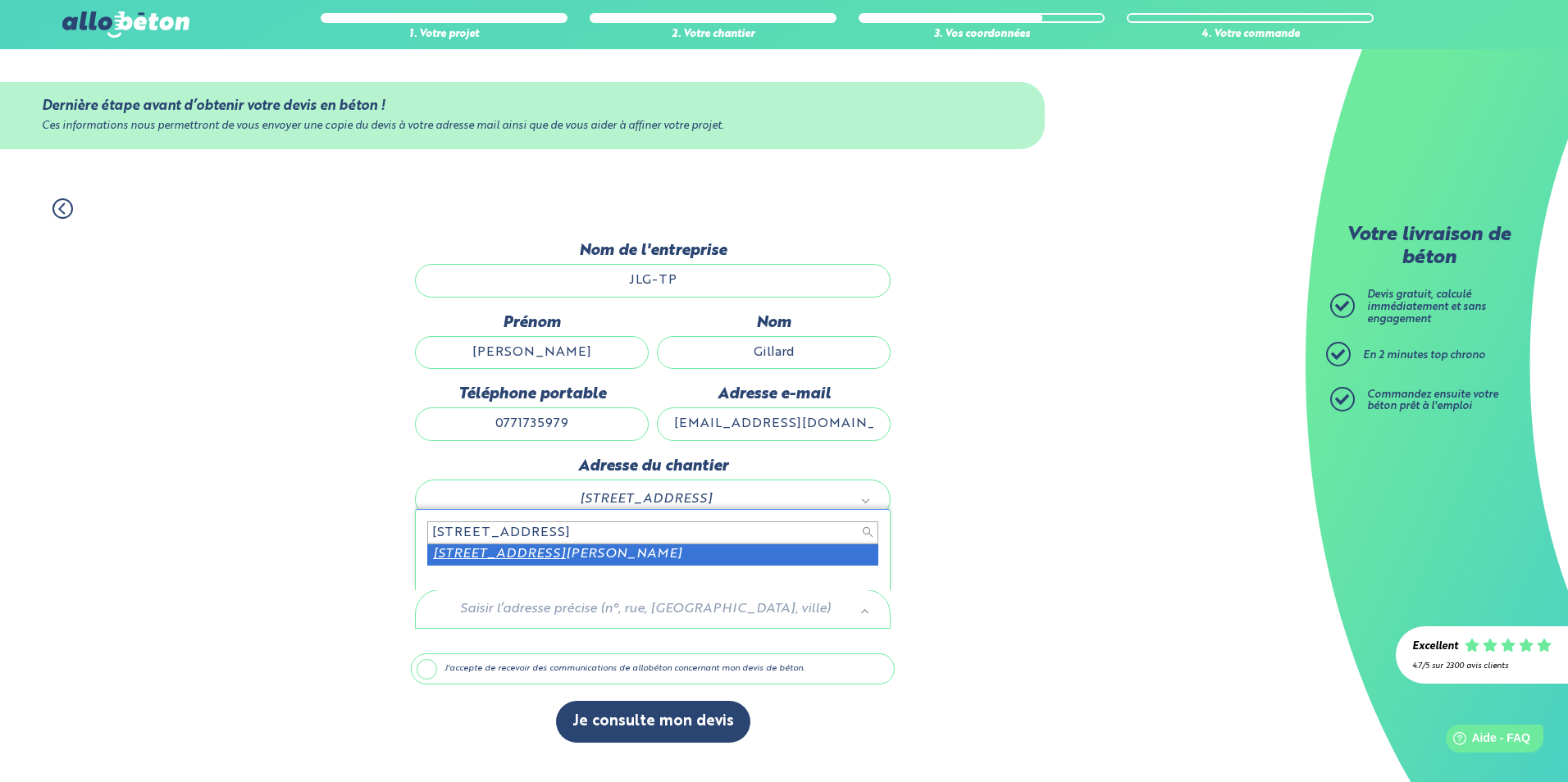
type input "3 rue du pavillon 78200"
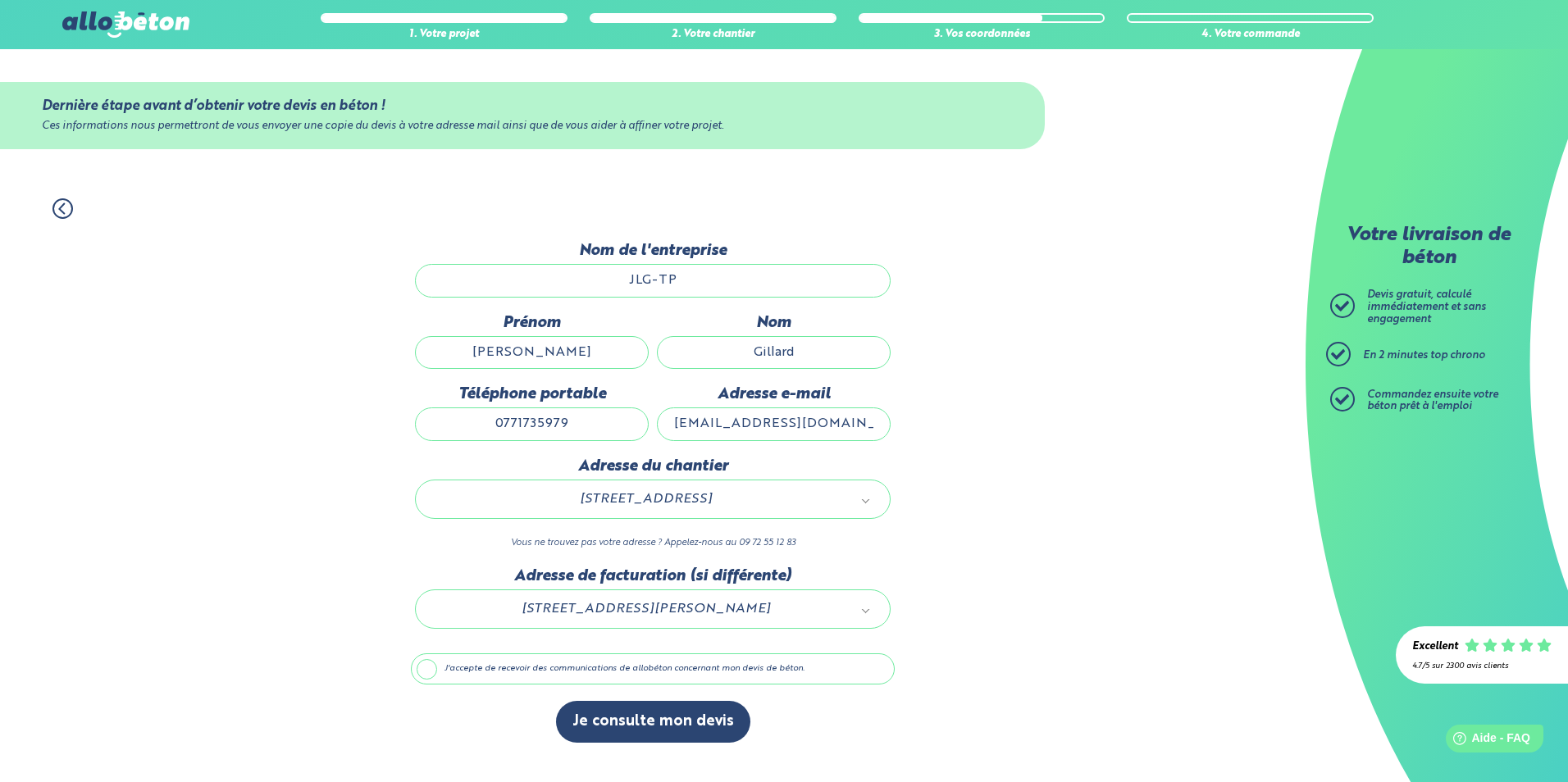
click at [425, 666] on label "J'accepte de recevoir des communications de allobéton concernant mon devis de b…" at bounding box center [653, 669] width 484 height 31
click at [0, 0] on input "J'accepte de recevoir des communications de allobéton concernant mon devis de b…" at bounding box center [0, 0] width 0 height 0
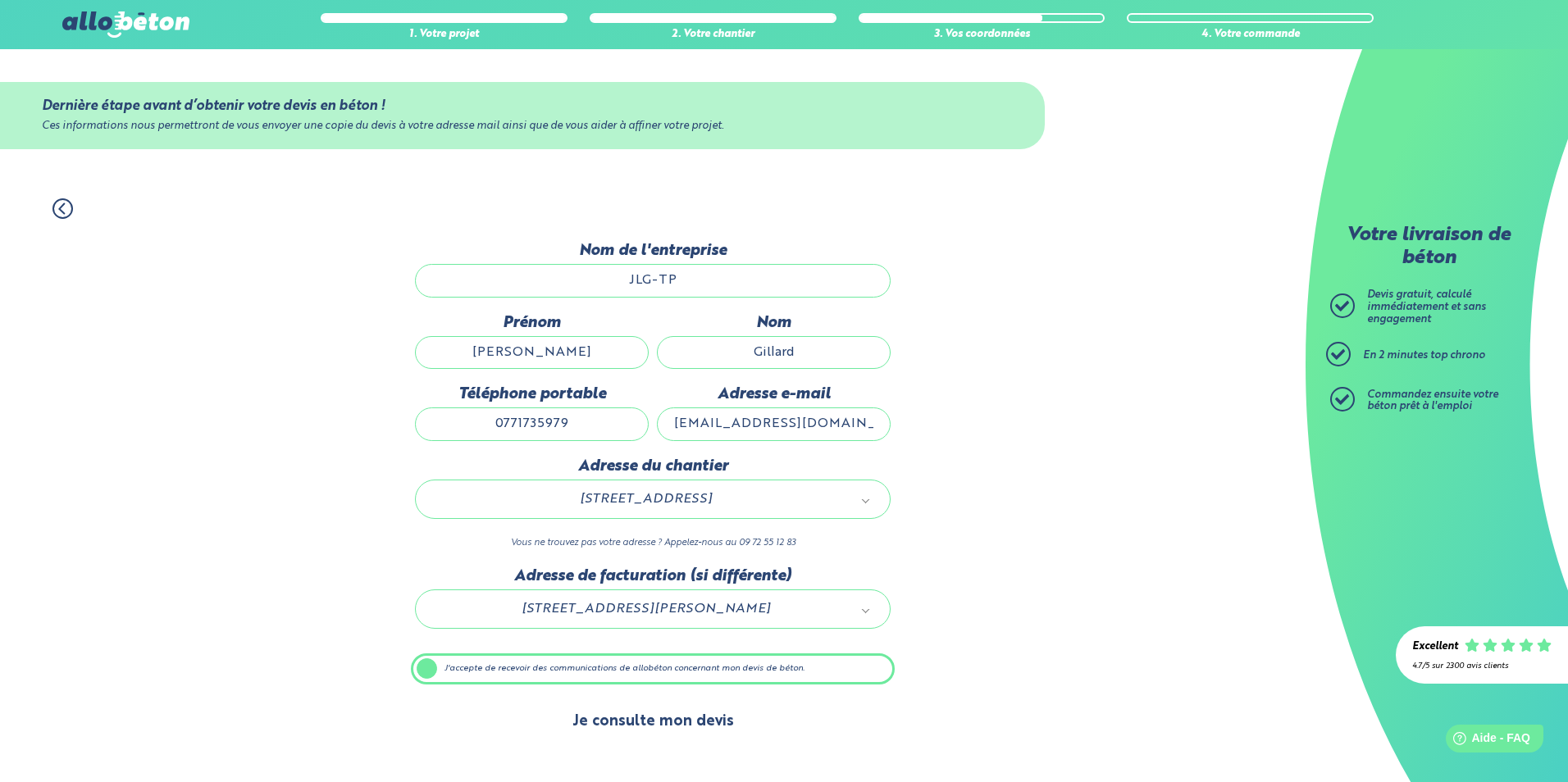
click at [643, 717] on button "Je consulte mon devis" at bounding box center [653, 721] width 194 height 42
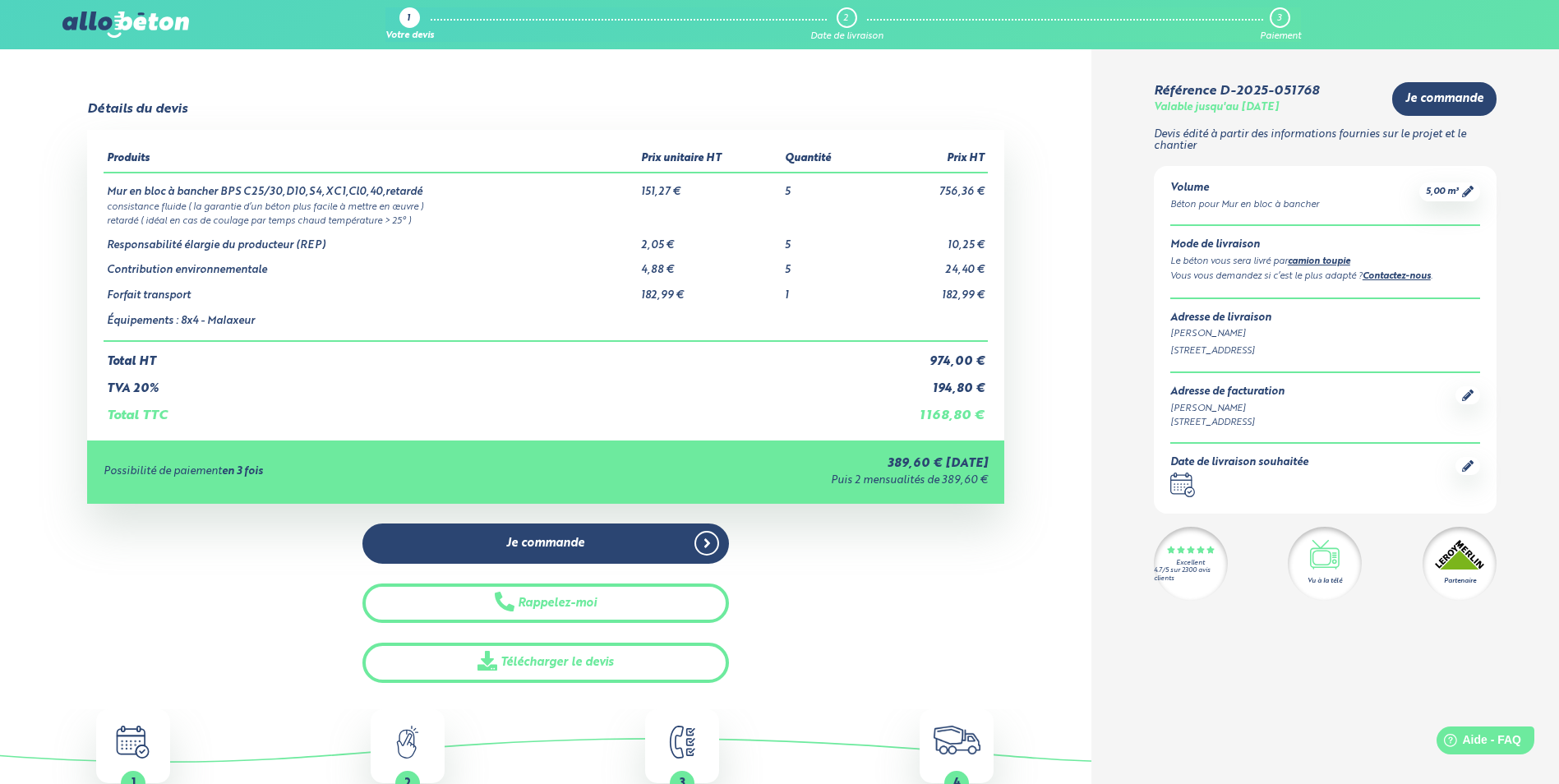
click at [1315, 259] on link "camion toupie" at bounding box center [1319, 261] width 63 height 9
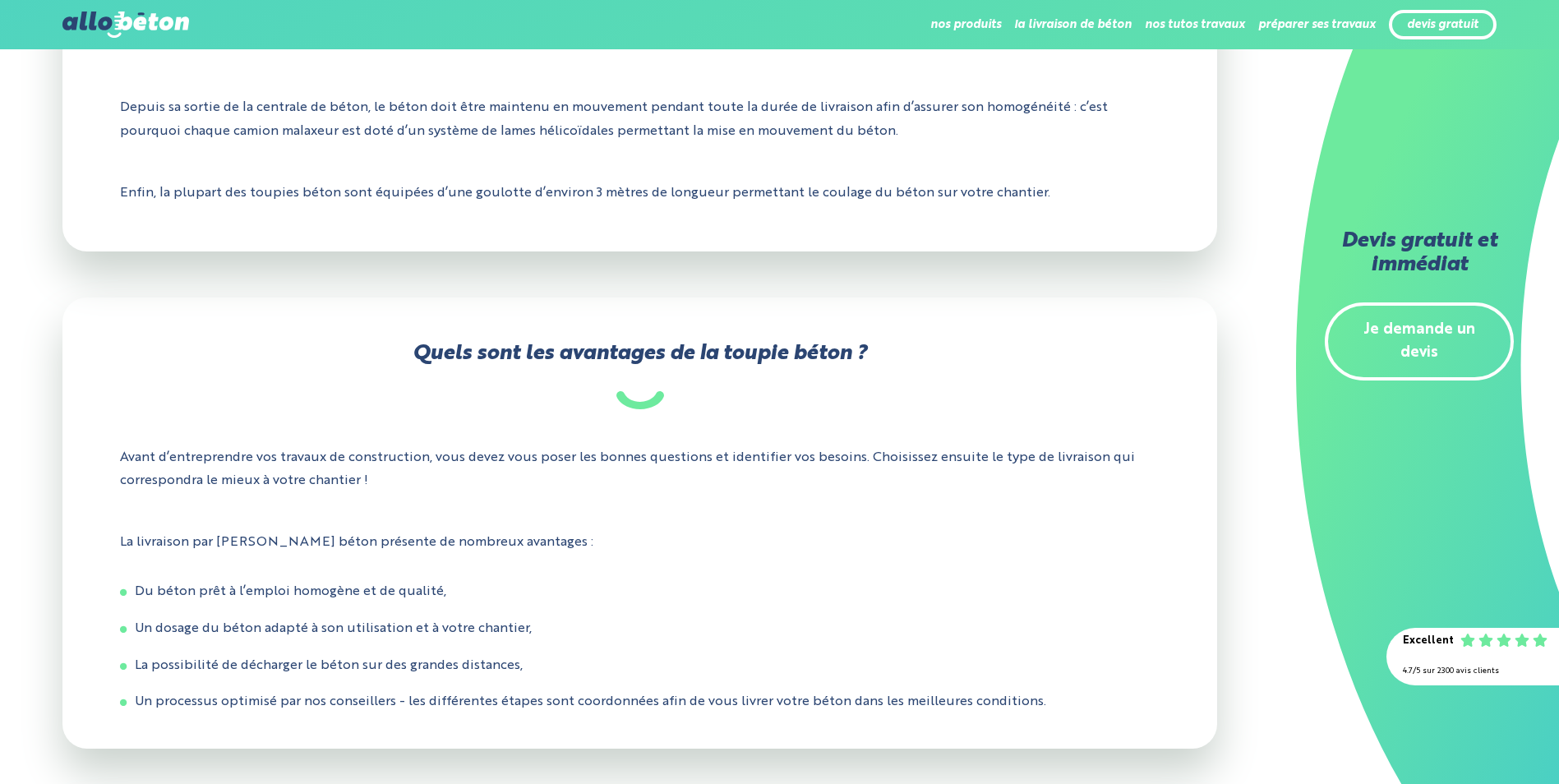
scroll to position [1233, 0]
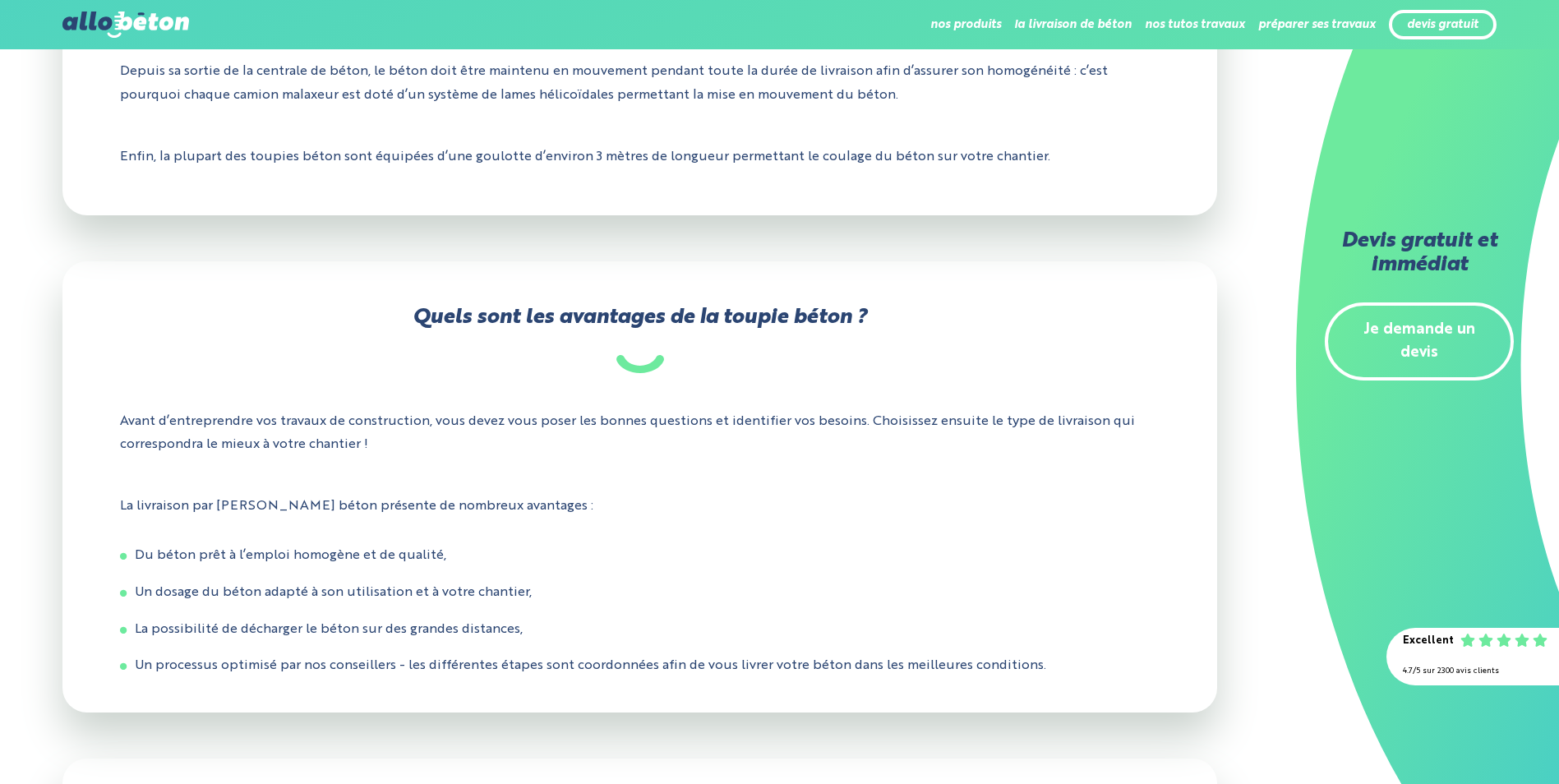
click at [1396, 330] on link "Je demande un devis" at bounding box center [1419, 342] width 189 height 79
